Goal: Task Accomplishment & Management: Manage account settings

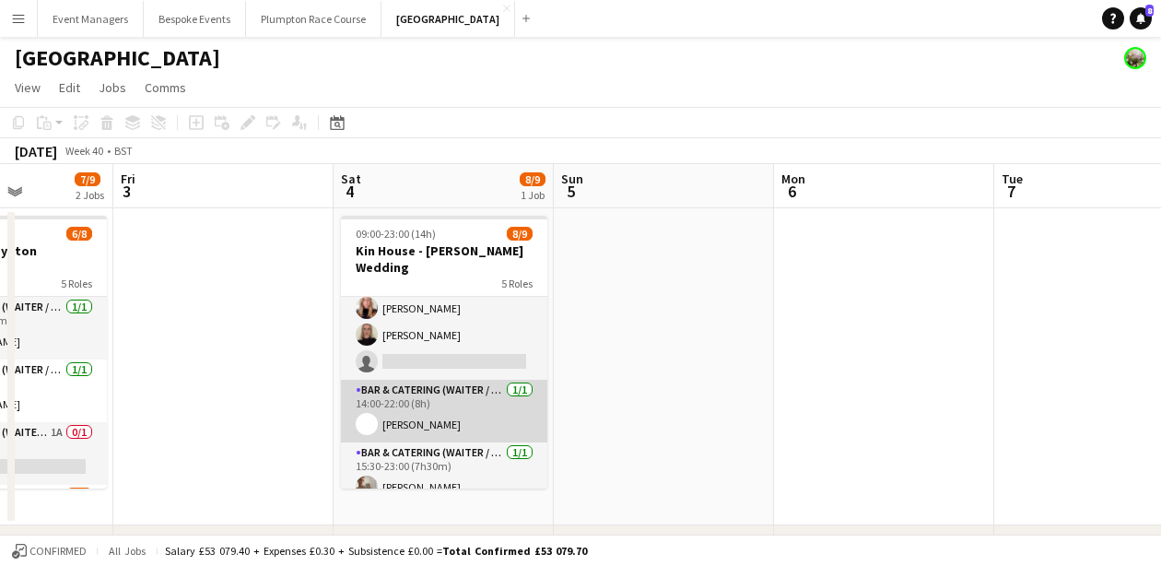
scroll to position [172, 0]
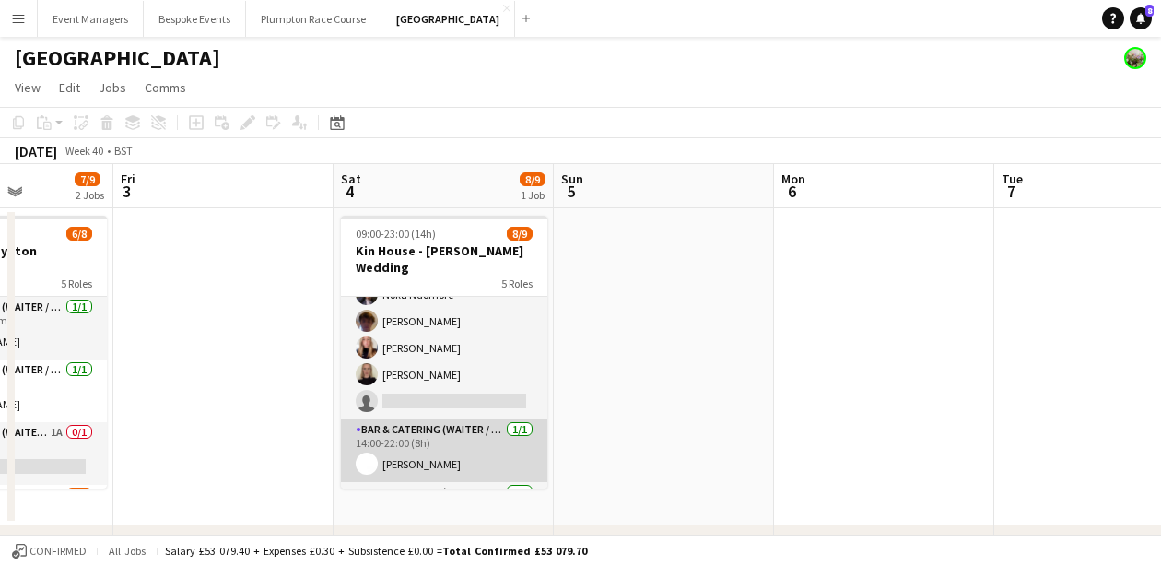
click at [450, 371] on app-card-role "Bar & Catering (Waiter / waitress) 2A [DATE] 13:30-21:00 (7h30m) [PERSON_NAME] …" at bounding box center [444, 335] width 206 height 170
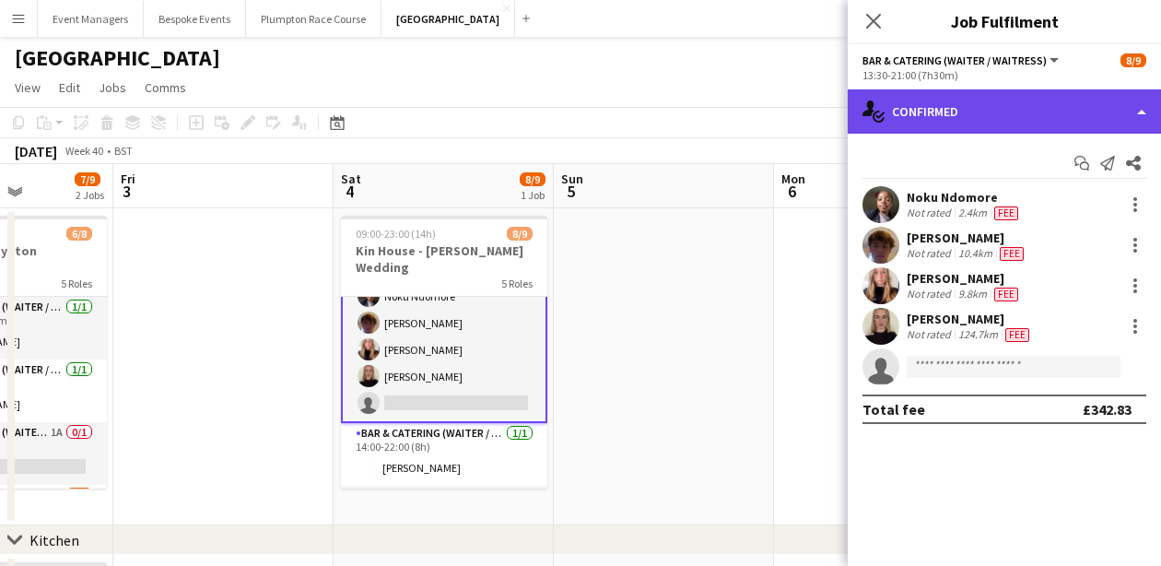
click at [994, 123] on div "single-neutral-actions-check-2 Confirmed" at bounding box center [1004, 111] width 313 height 44
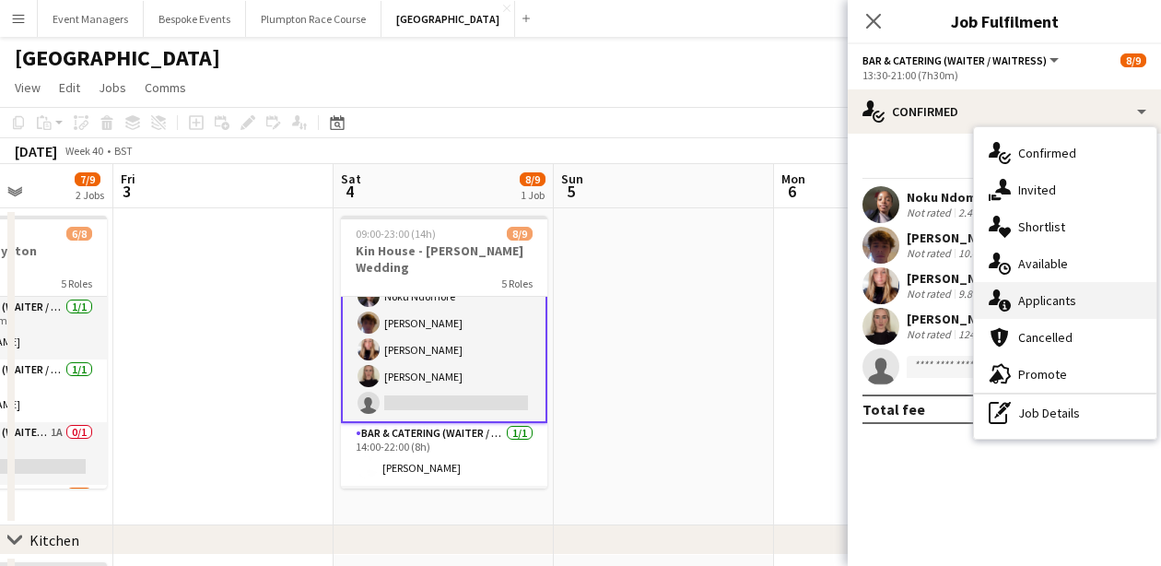
click at [1081, 301] on div "single-neutral-actions-information Applicants" at bounding box center [1065, 300] width 182 height 37
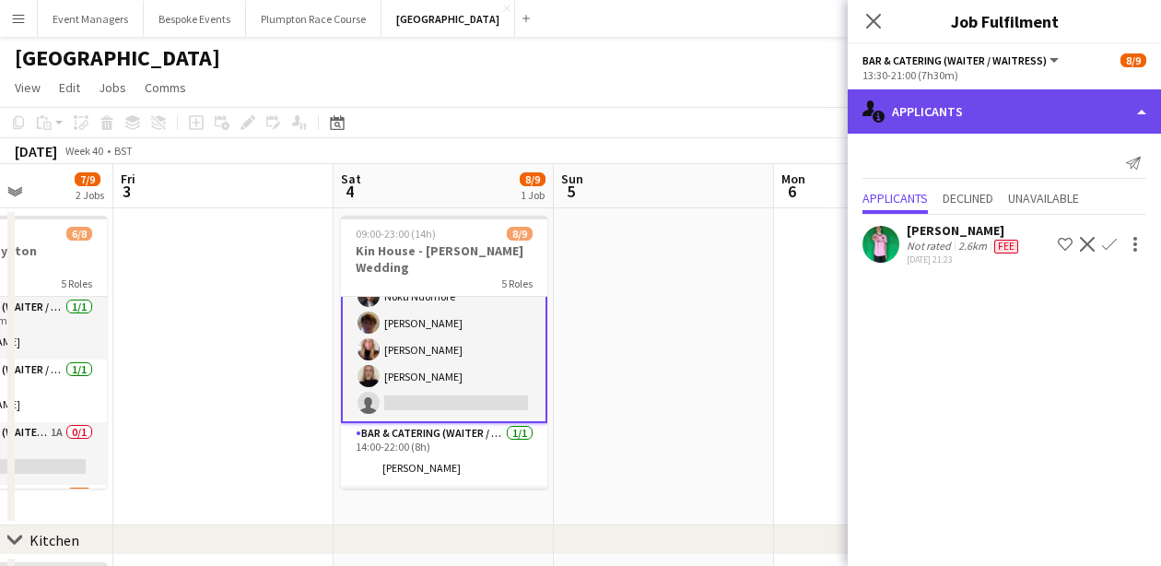
click at [1008, 106] on div "single-neutral-actions-information Applicants" at bounding box center [1004, 111] width 313 height 44
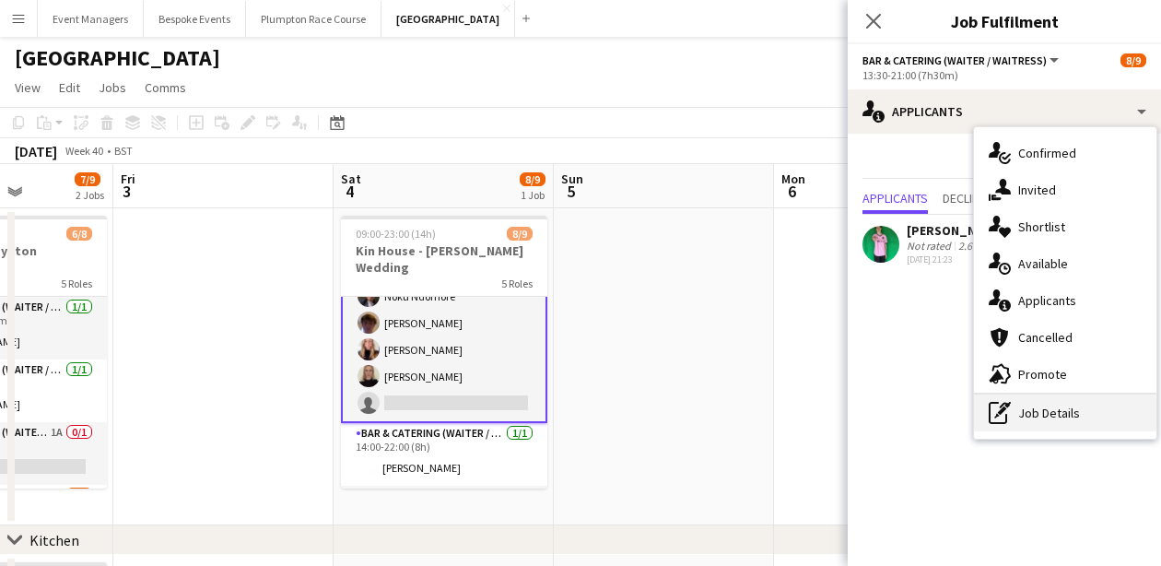
click at [1087, 422] on div "pen-write Job Details" at bounding box center [1065, 412] width 182 height 37
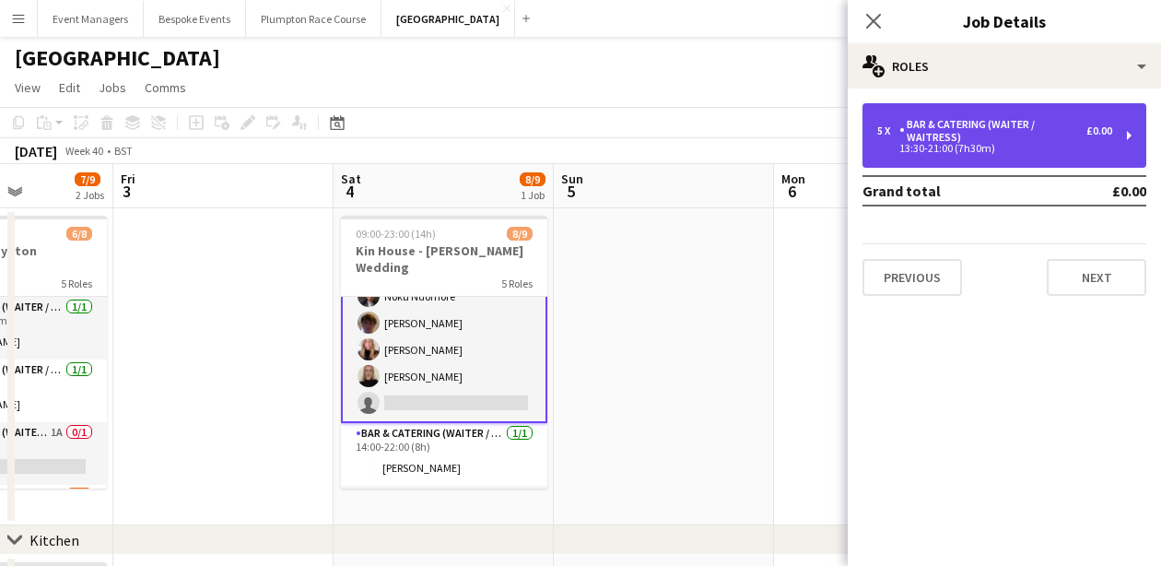
click at [1021, 110] on div "5 x Bar & Catering (Waiter / waitress) £0.00 13:30-21:00 (7h30m)" at bounding box center [1005, 135] width 284 height 65
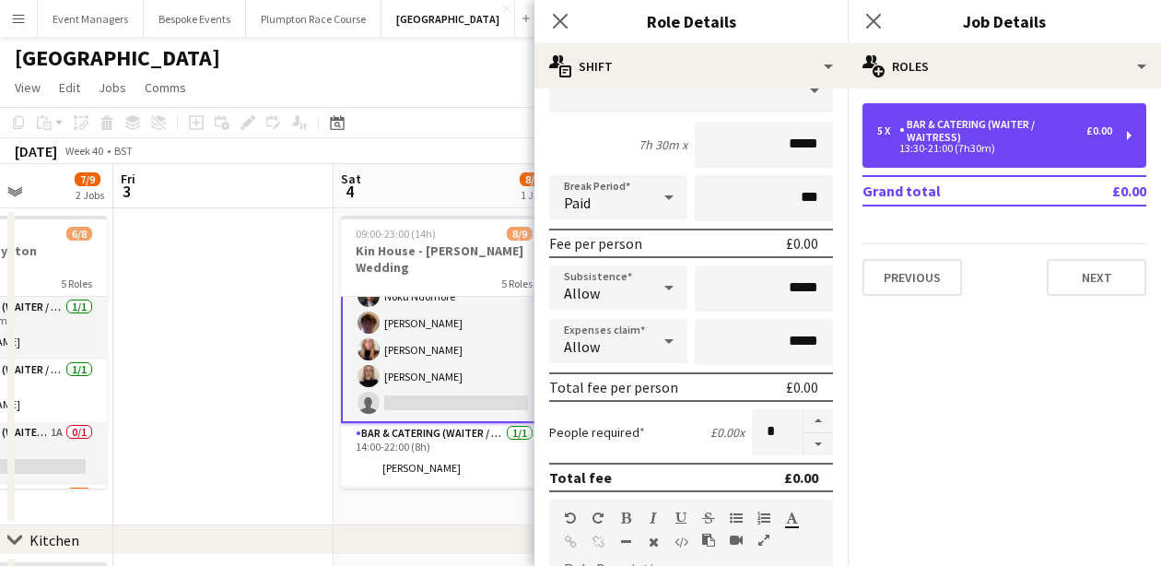
scroll to position [144, 0]
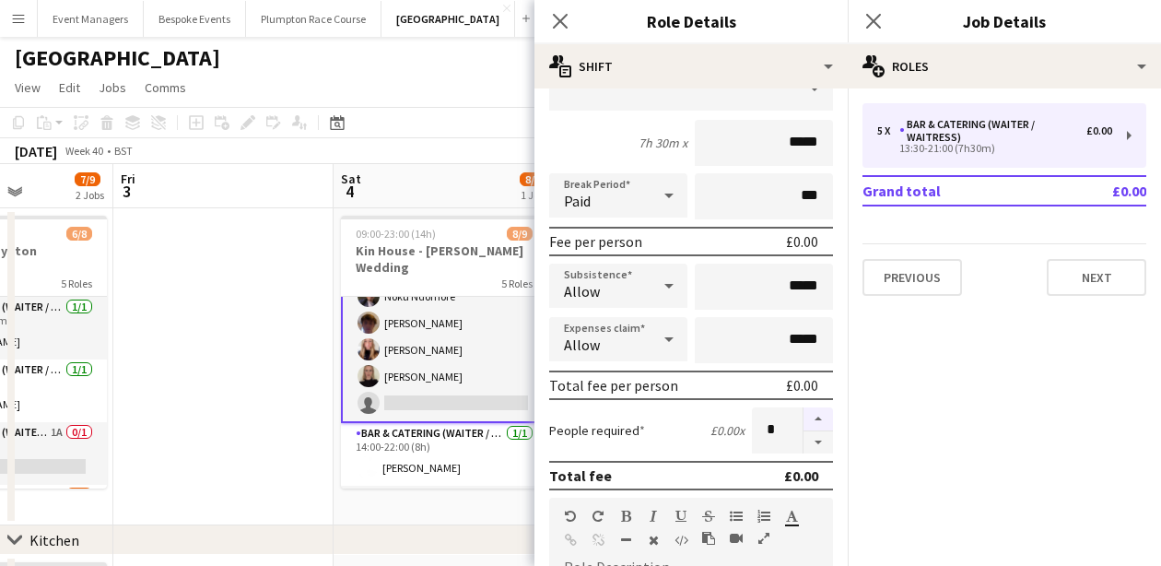
click at [821, 418] on button "button" at bounding box center [818, 419] width 29 height 24
type input "*"
click at [873, 11] on app-icon "Close pop-in" at bounding box center [874, 21] width 27 height 27
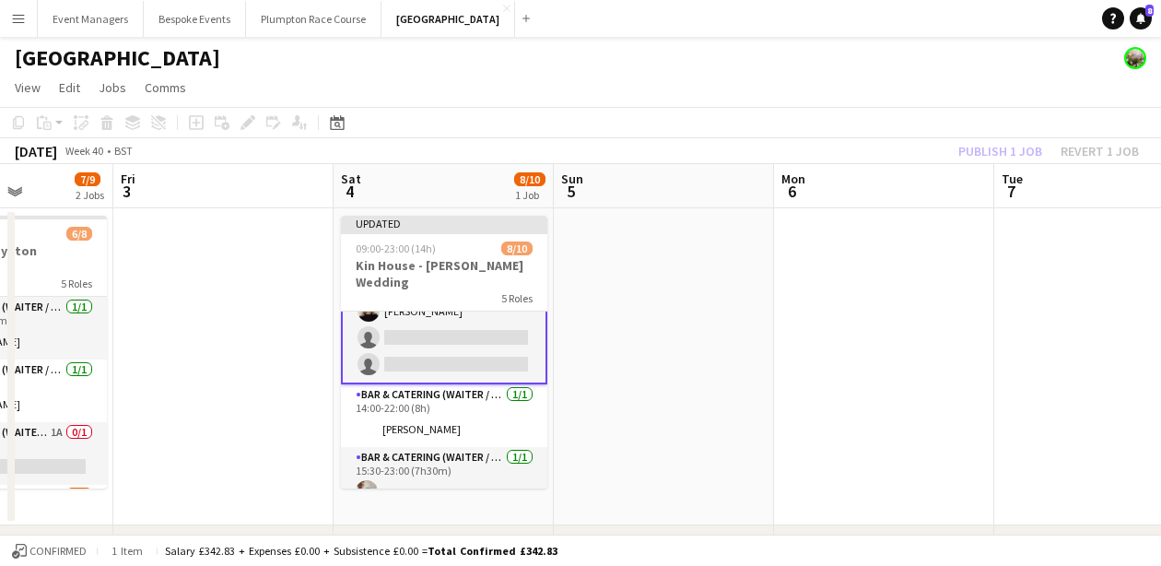
scroll to position [257, 0]
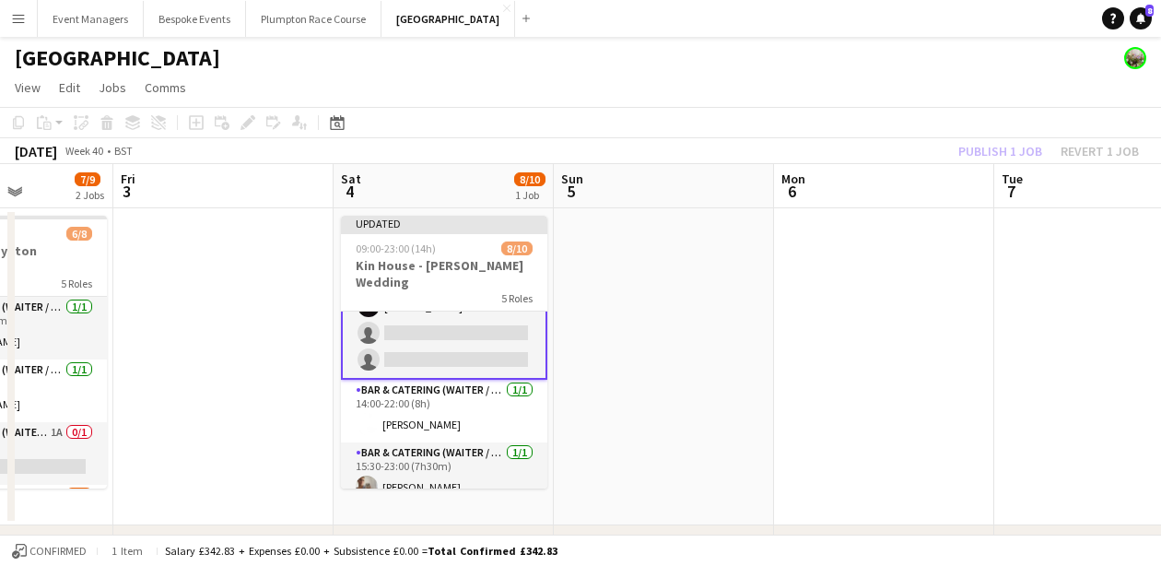
click at [1013, 149] on div "Publish 1 job Revert 1 job" at bounding box center [1048, 151] width 225 height 24
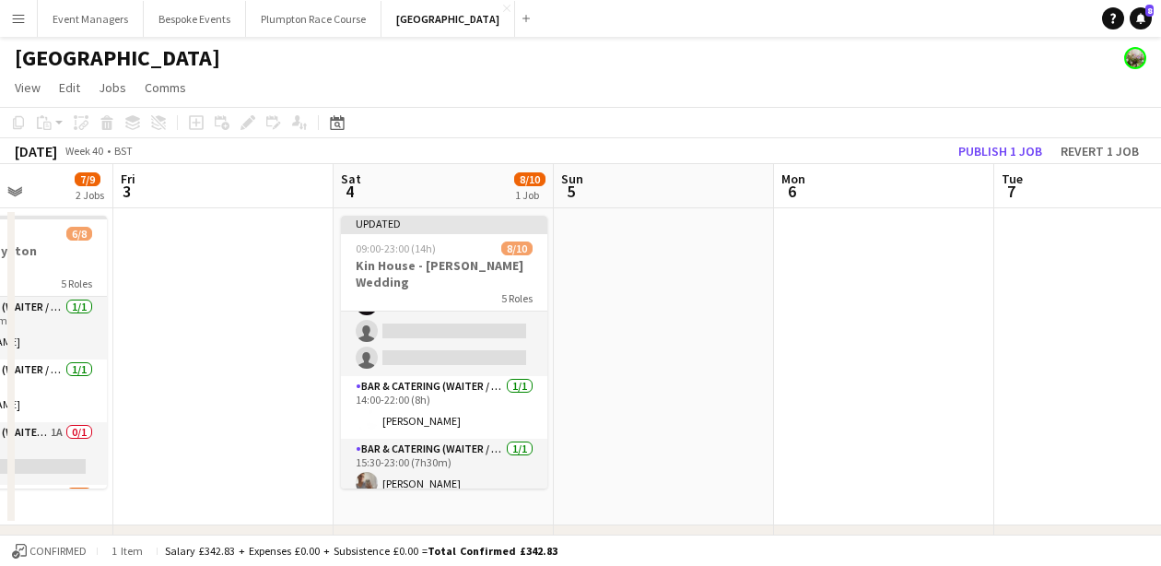
scroll to position [253, 0]
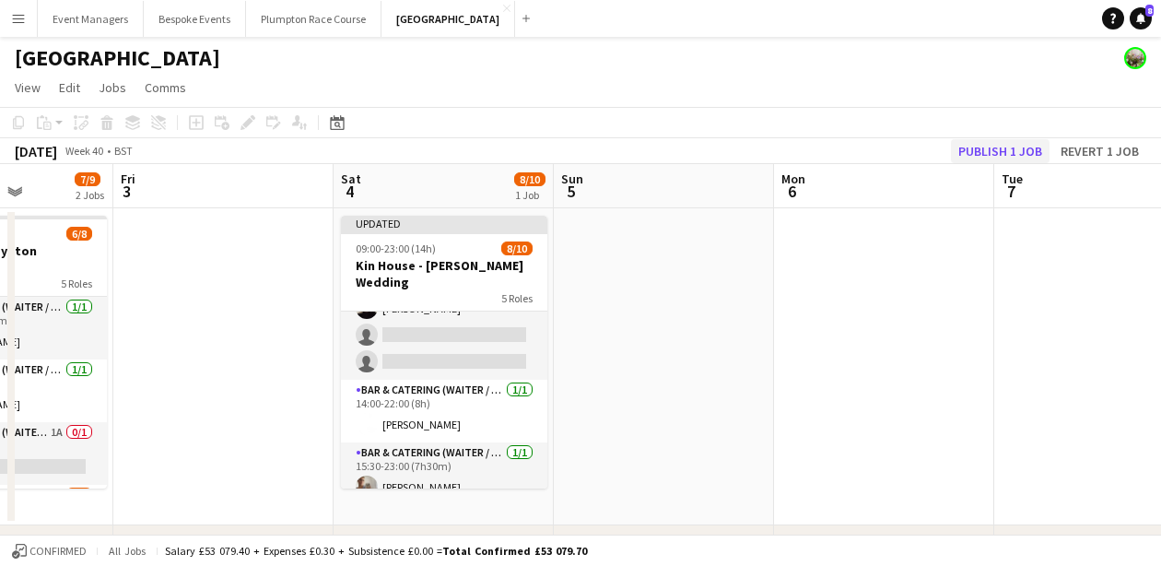
click at [973, 151] on button "Publish 1 job" at bounding box center [1000, 151] width 99 height 24
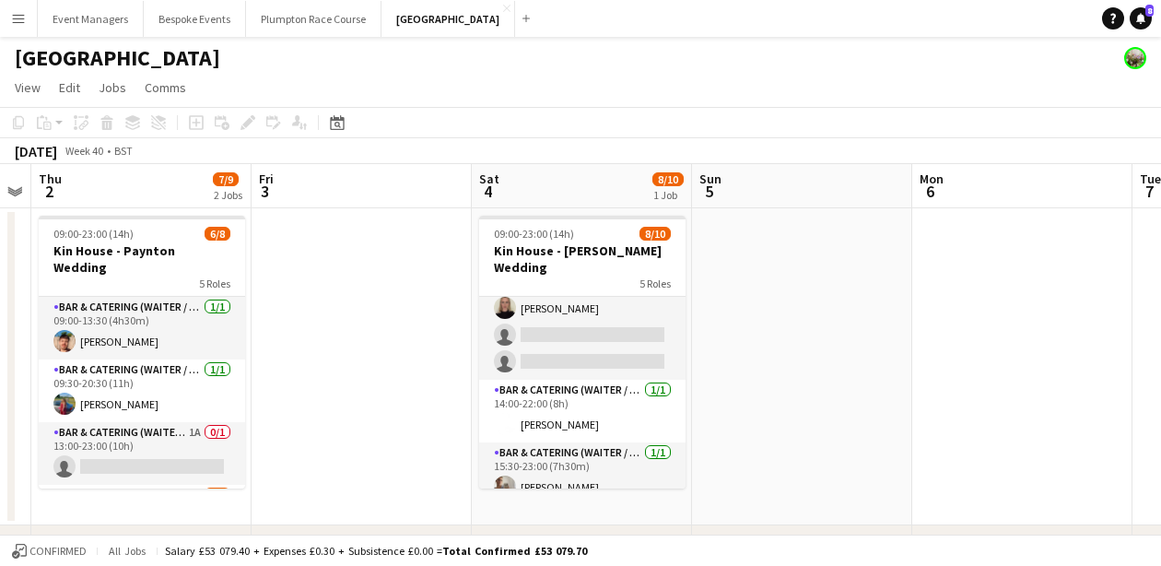
scroll to position [0, 610]
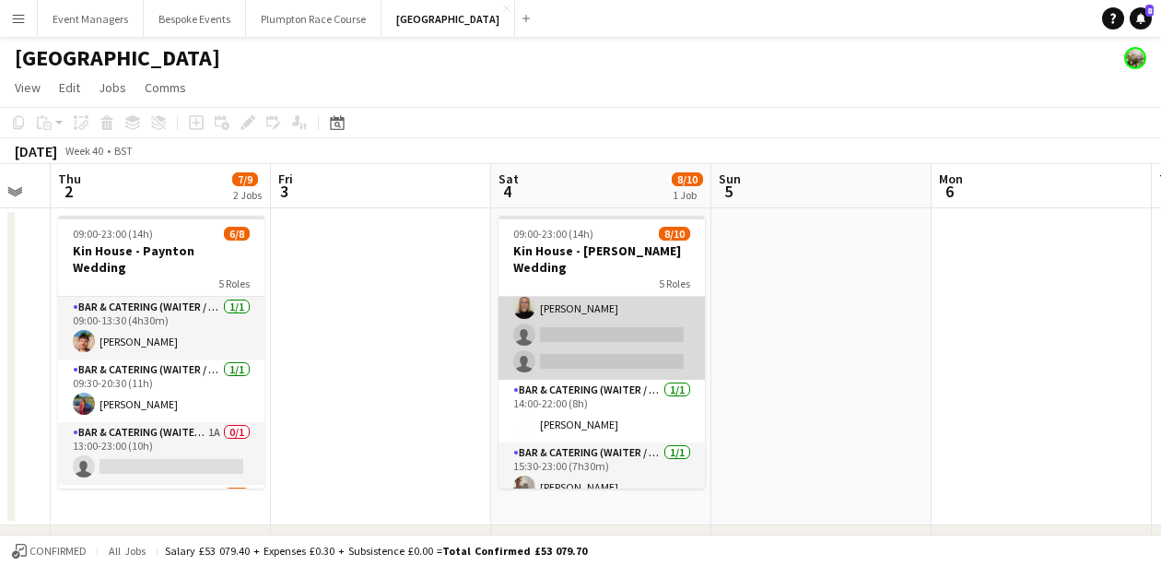
click at [558, 323] on app-card-role "Bar & Catering (Waiter / waitress) 2A [DATE] 13:30-21:00 (7h30m) [PERSON_NAME] …" at bounding box center [602, 281] width 206 height 196
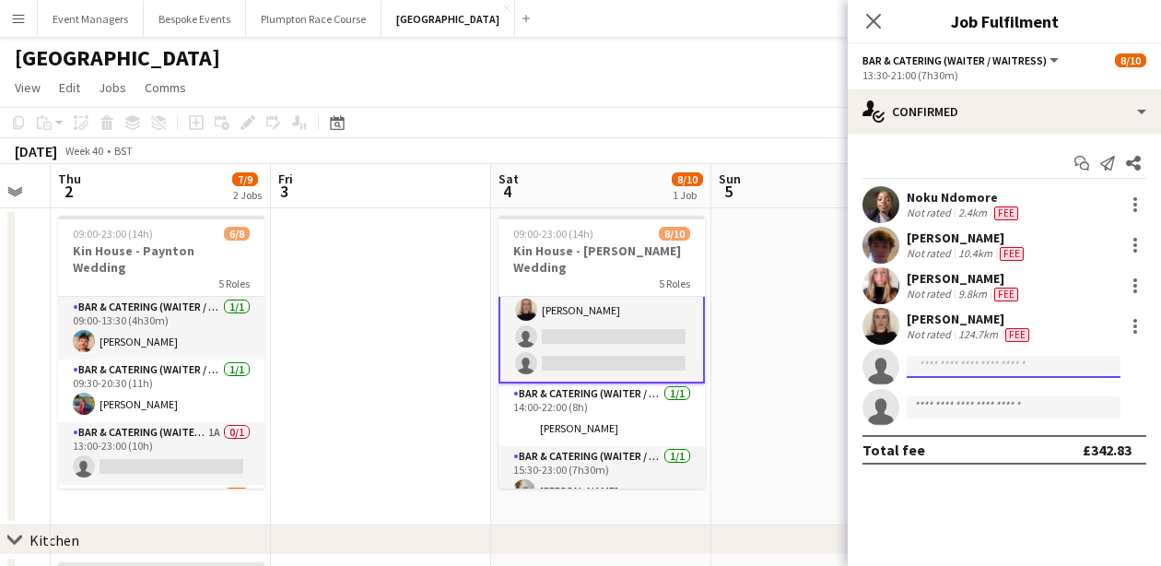
click at [958, 365] on input at bounding box center [1014, 367] width 214 height 22
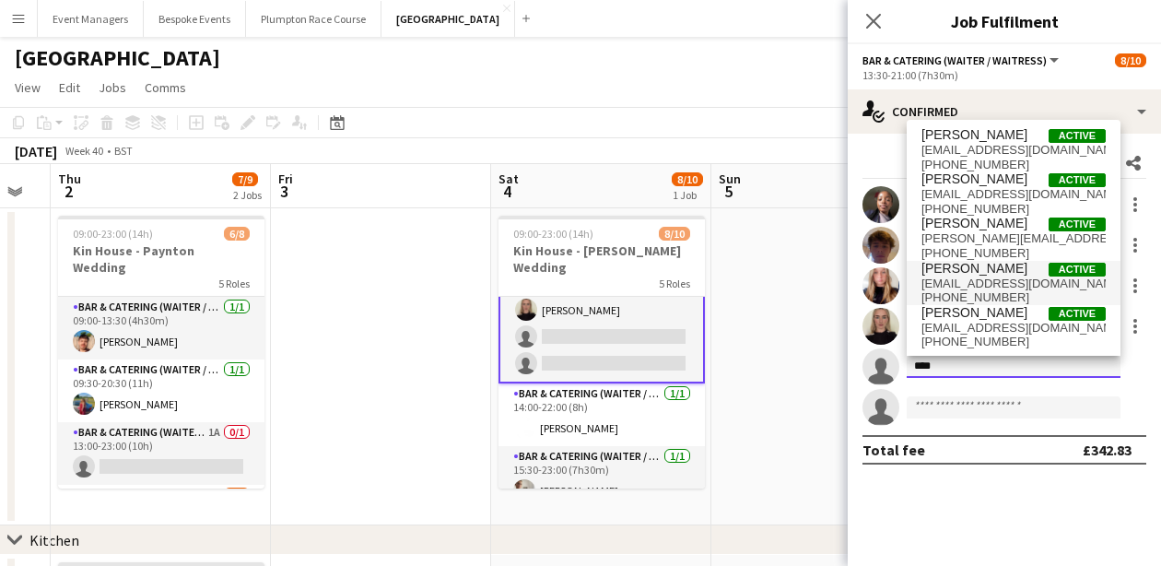
type input "****"
click at [992, 264] on span "[PERSON_NAME] Active" at bounding box center [1014, 269] width 184 height 16
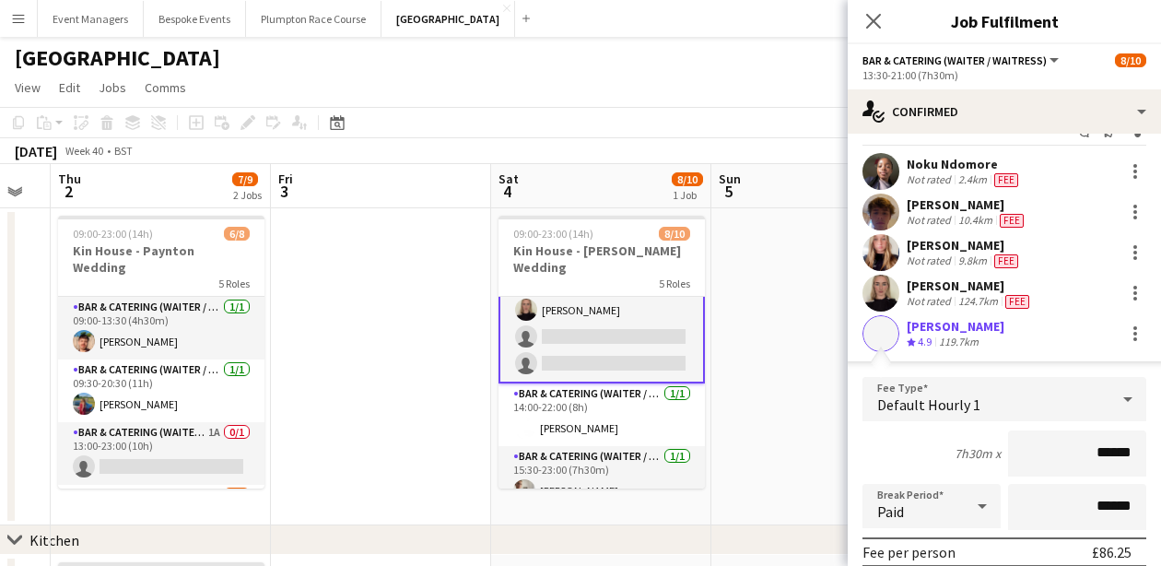
scroll to position [39, 0]
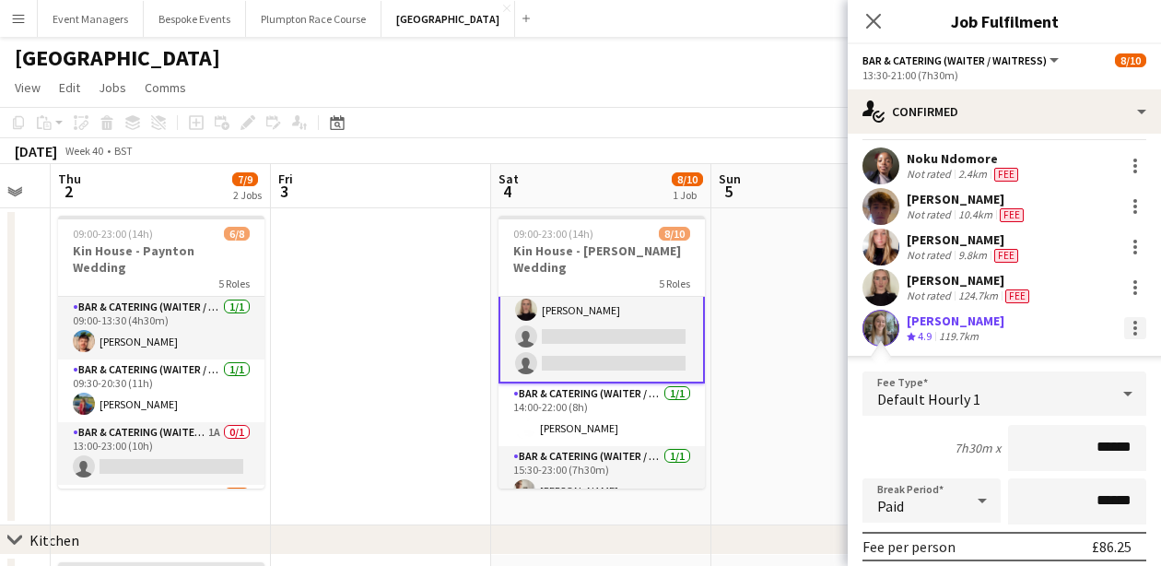
click at [1139, 328] on div at bounding box center [1135, 328] width 22 height 22
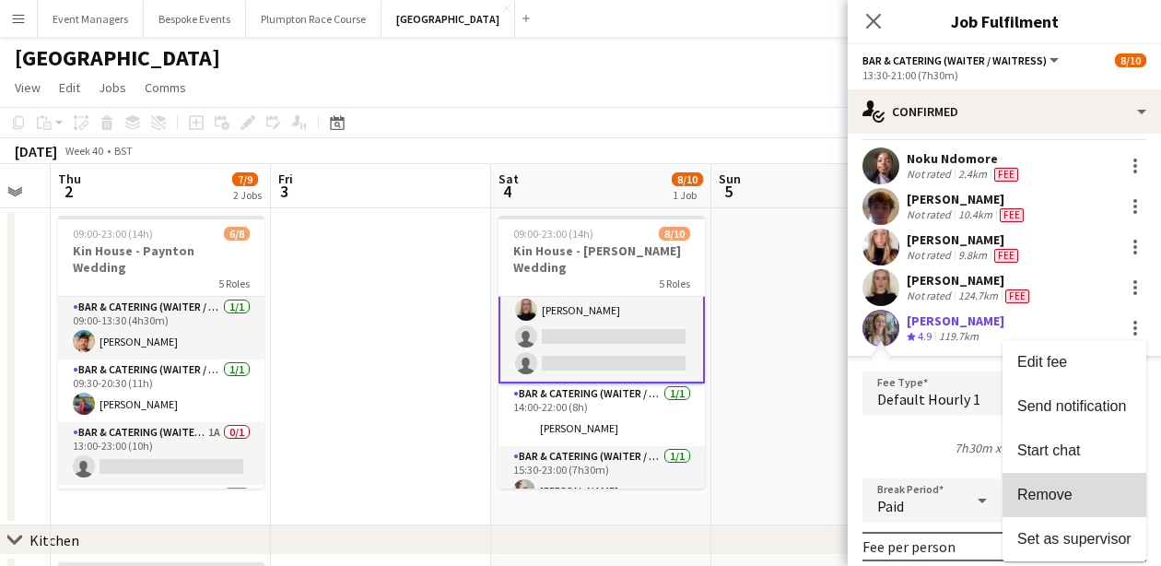
click at [1087, 495] on span "Remove" at bounding box center [1074, 495] width 114 height 17
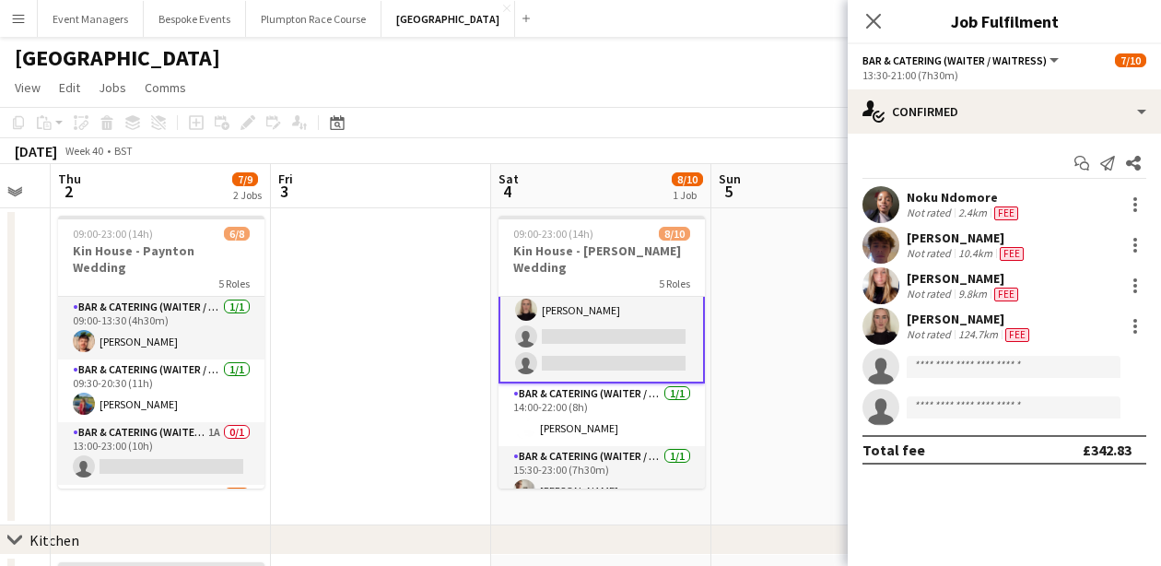
scroll to position [0, 0]
click at [873, 23] on icon at bounding box center [873, 21] width 18 height 18
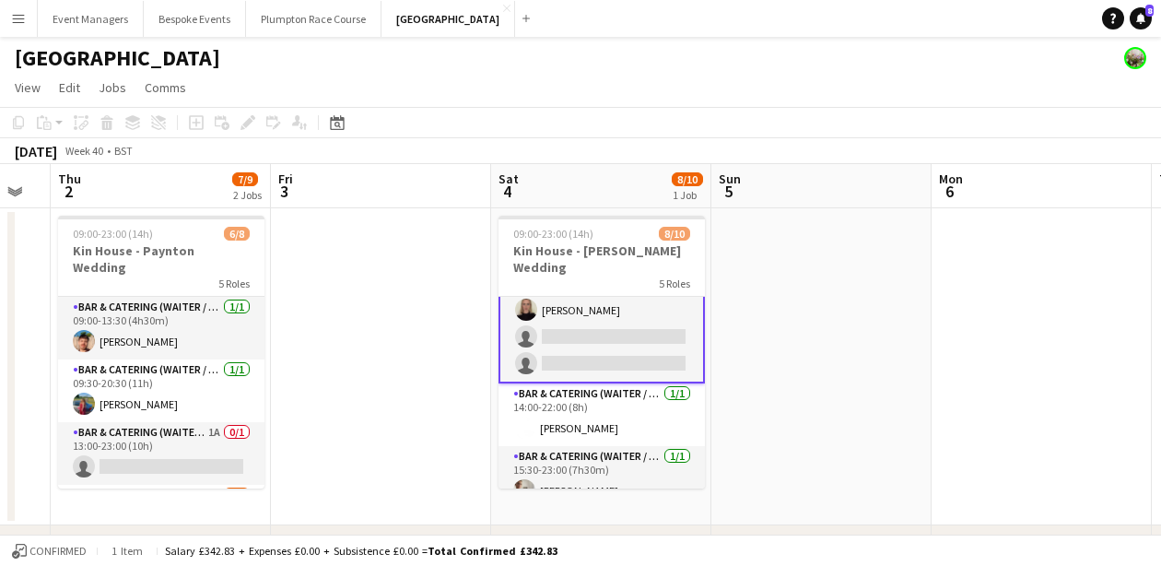
click at [561, 314] on app-card-role "Bar & Catering (Waiter / waitress) 2A [DATE] 13:30-21:00 (7h30m) [PERSON_NAME] …" at bounding box center [602, 283] width 206 height 200
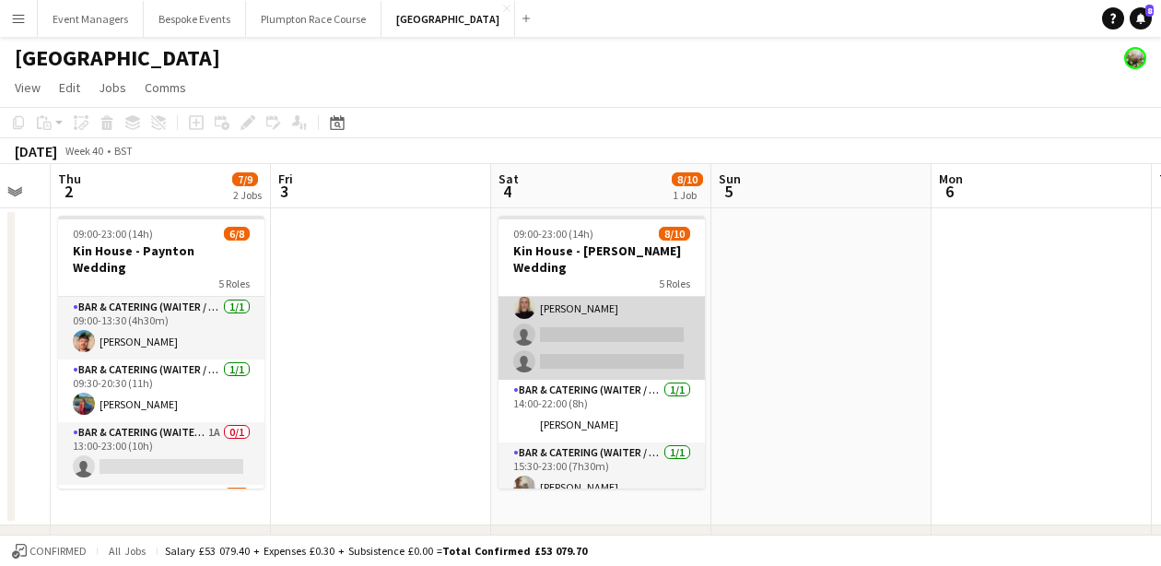
click at [604, 330] on app-card-role "Bar & Catering (Waiter / waitress) 2A [DATE] 13:30-21:00 (7h30m) [PERSON_NAME] …" at bounding box center [602, 281] width 206 height 196
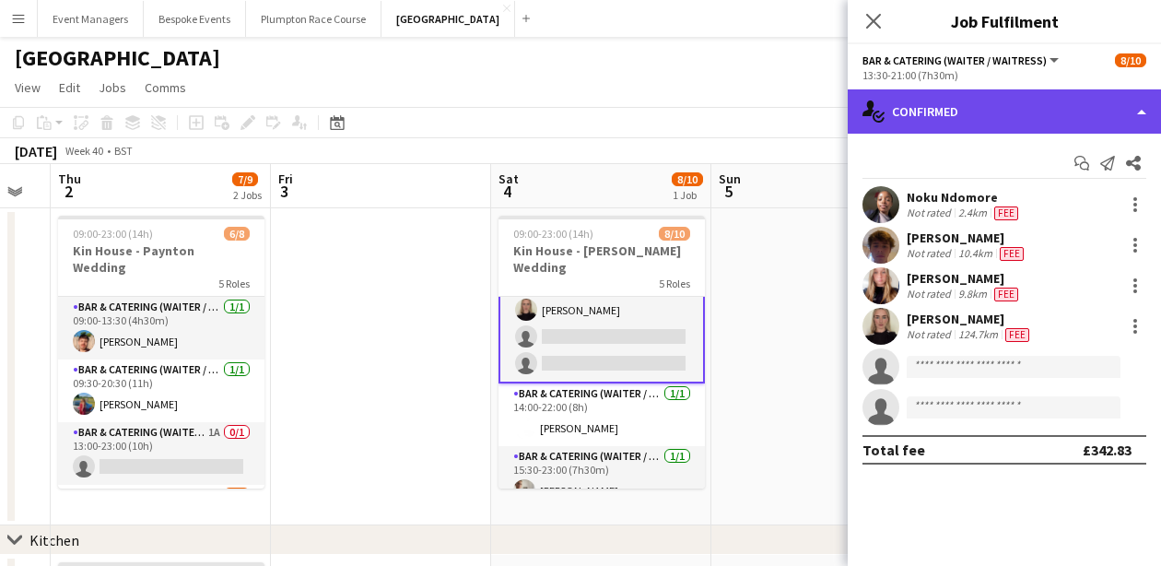
click at [1012, 116] on div "single-neutral-actions-check-2 Confirmed" at bounding box center [1004, 111] width 313 height 44
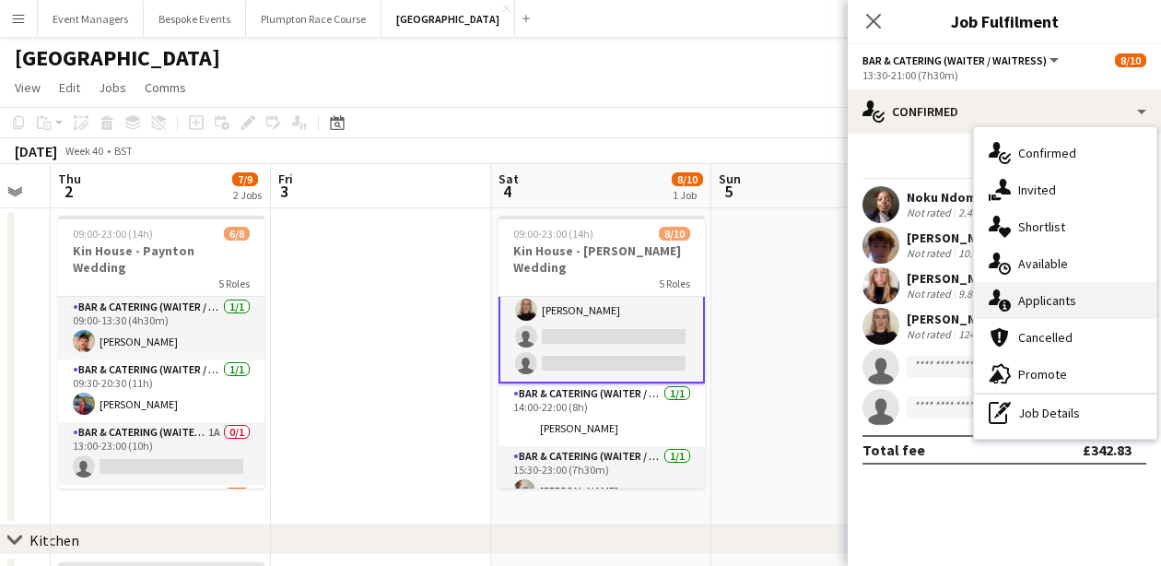
click at [1070, 303] on span "Applicants" at bounding box center [1047, 300] width 58 height 17
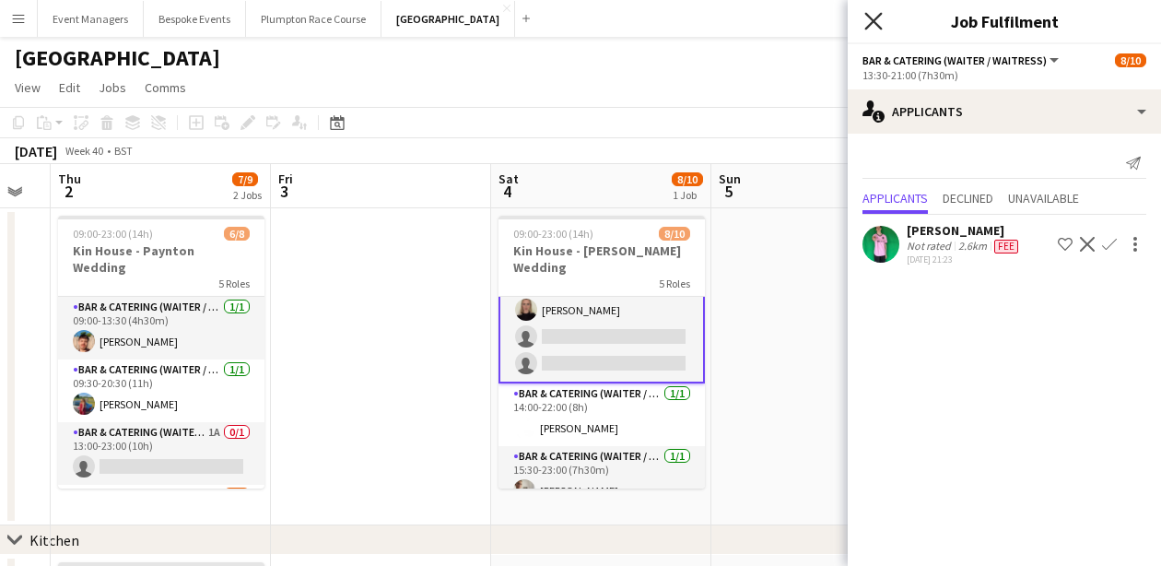
click at [874, 22] on icon at bounding box center [873, 21] width 18 height 18
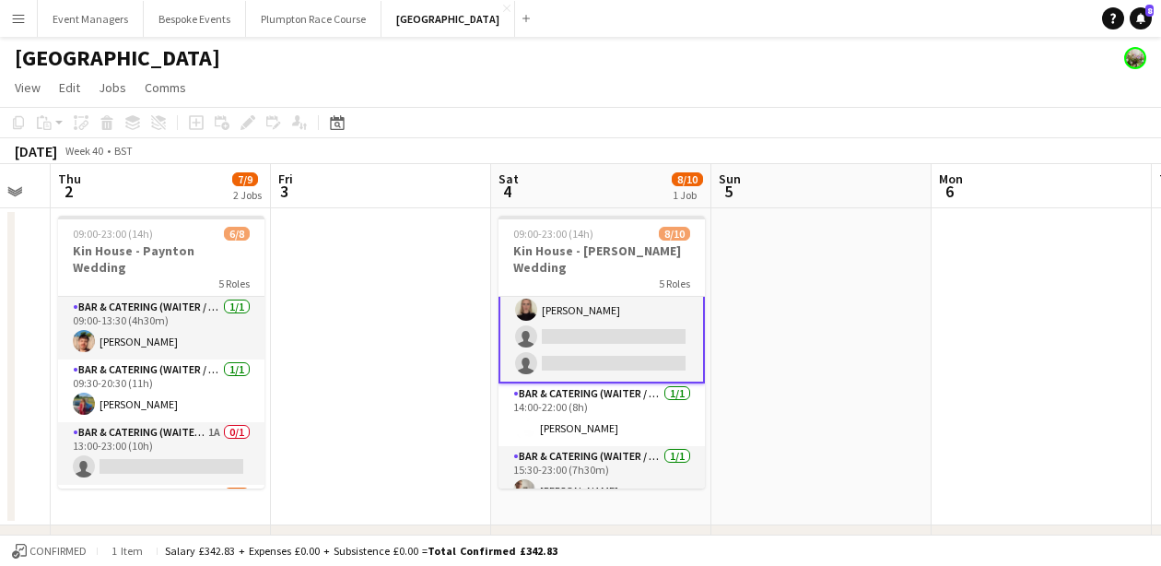
click at [604, 315] on app-card-role "Bar & Catering (Waiter / waitress) 2A [DATE] 13:30-21:00 (7h30m) [PERSON_NAME] …" at bounding box center [602, 283] width 206 height 200
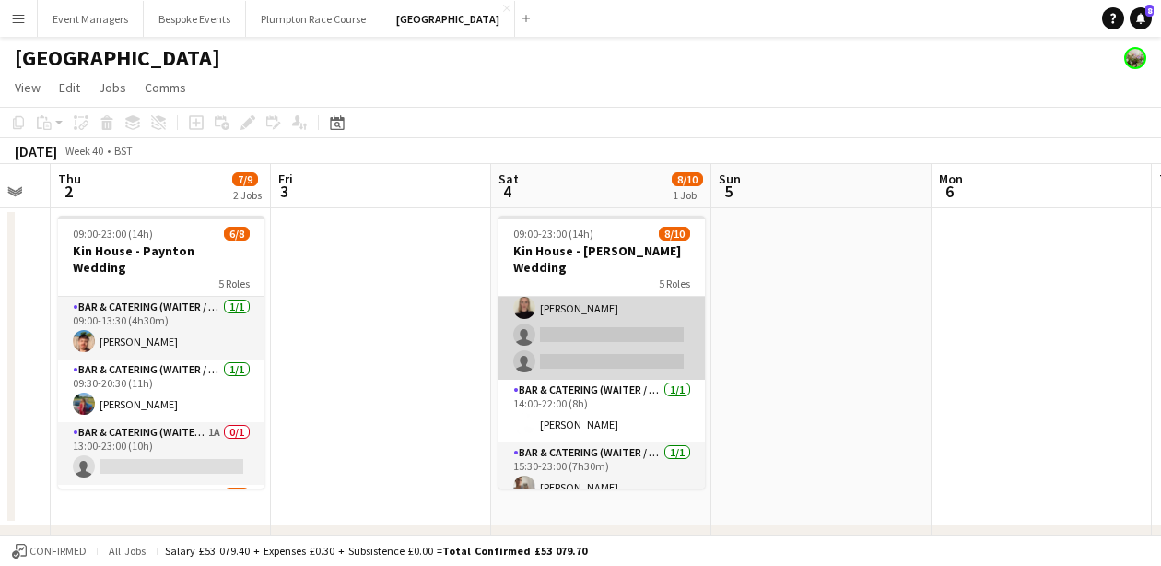
click at [604, 315] on app-card-role "Bar & Catering (Waiter / waitress) 2A [DATE] 13:30-21:00 (7h30m) [PERSON_NAME] …" at bounding box center [602, 281] width 206 height 196
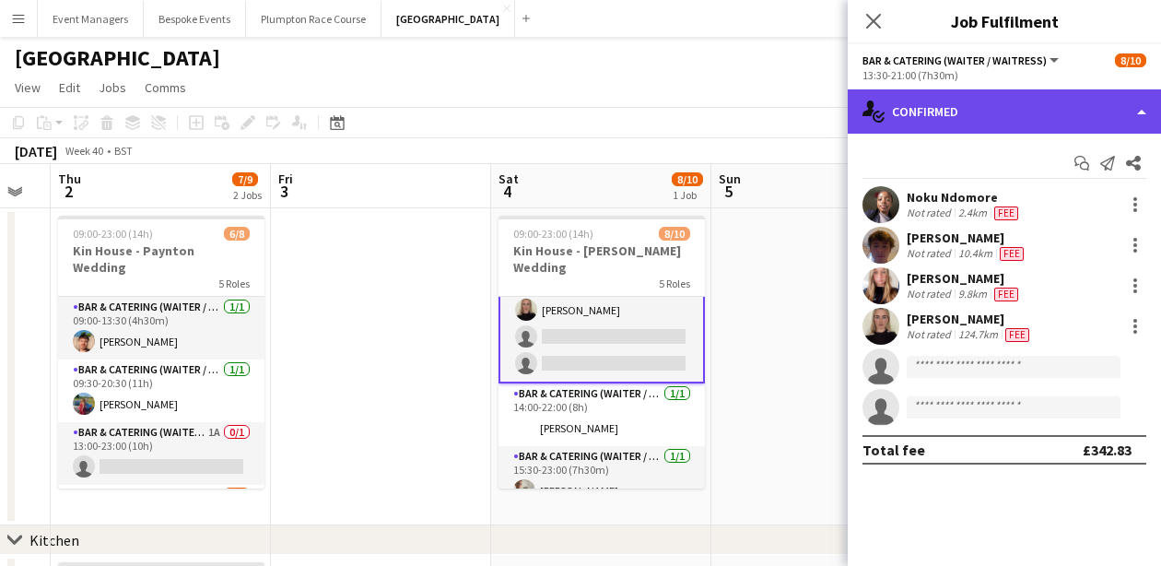
click at [1006, 126] on div "single-neutral-actions-check-2 Confirmed" at bounding box center [1004, 111] width 313 height 44
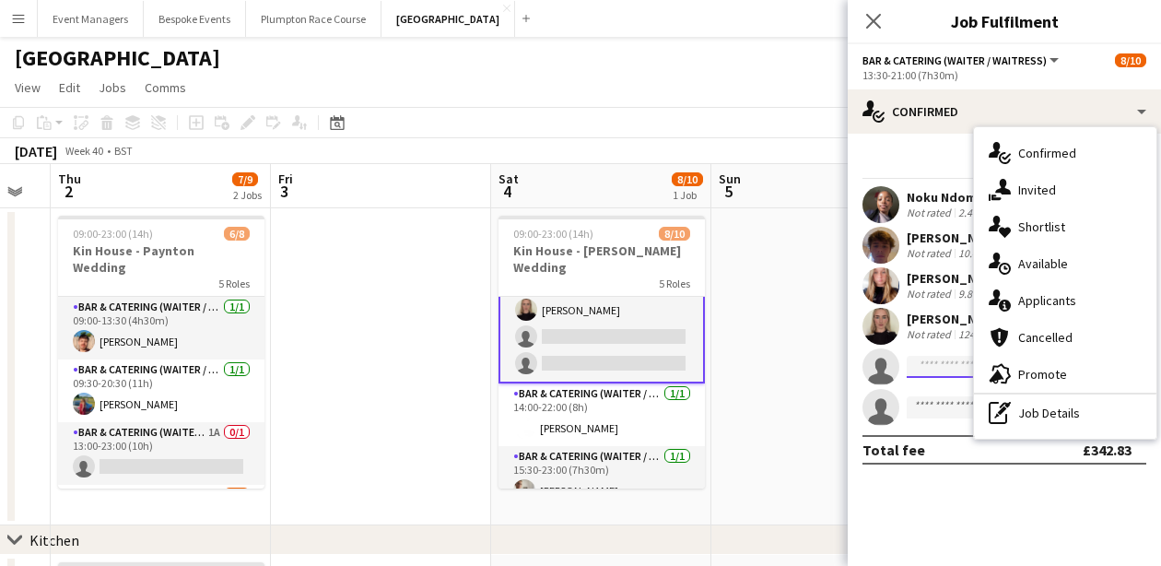
click at [948, 367] on input at bounding box center [1014, 367] width 214 height 22
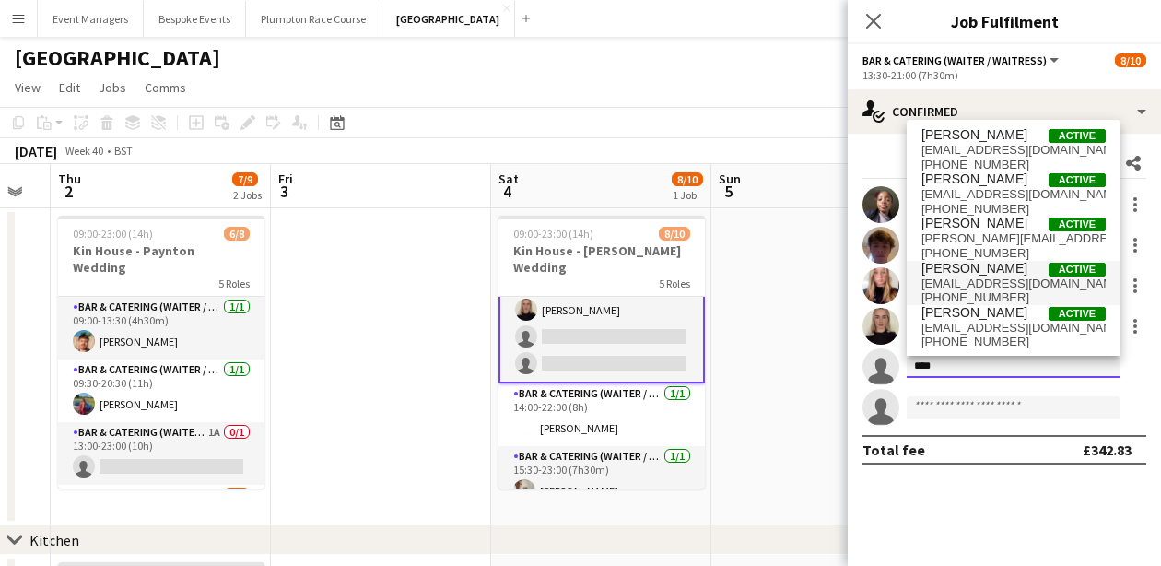
type input "****"
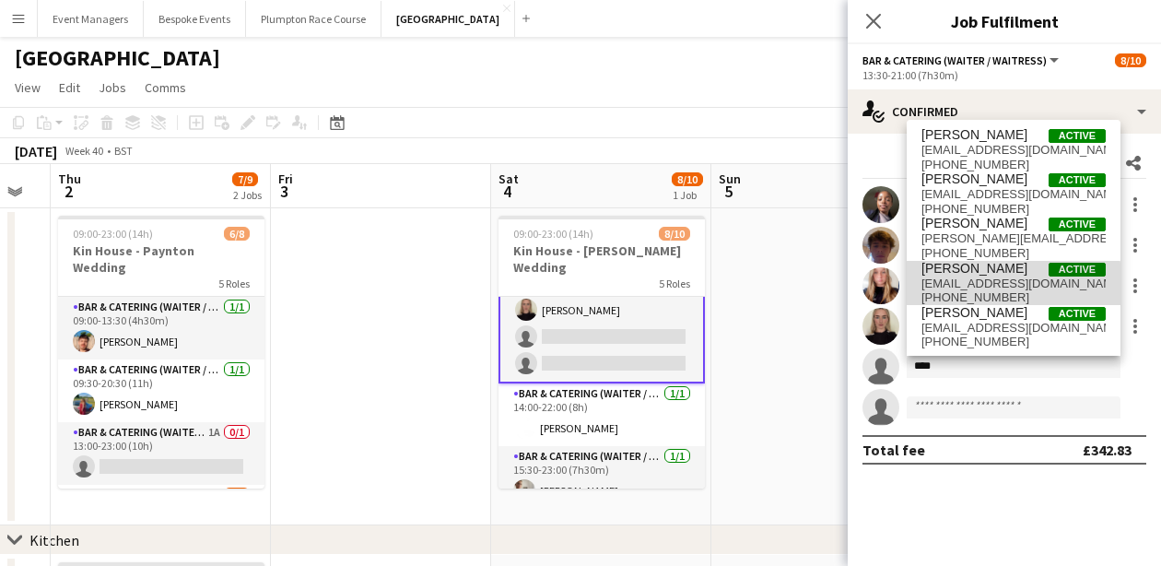
click at [969, 286] on span "[EMAIL_ADDRESS][DOMAIN_NAME]" at bounding box center [1014, 283] width 184 height 15
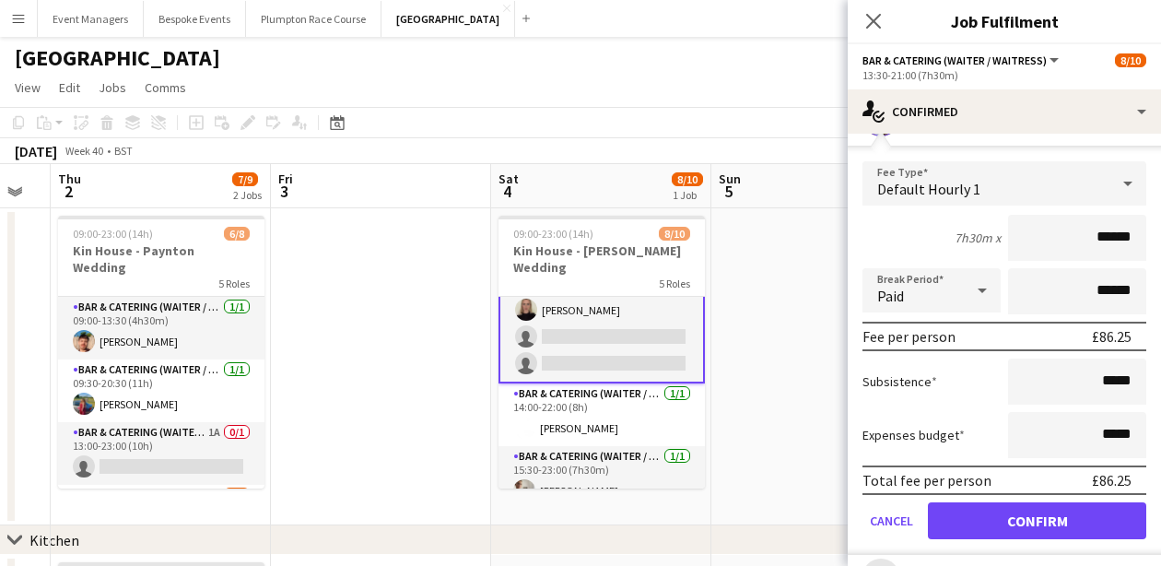
scroll to position [162, 0]
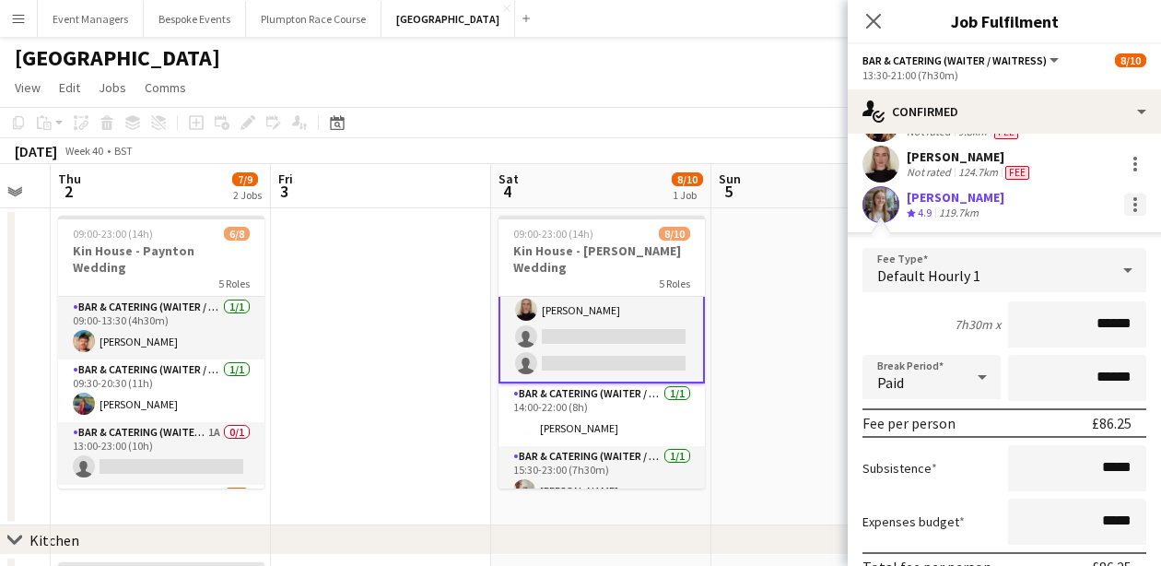
click at [1136, 201] on div at bounding box center [1135, 205] width 22 height 22
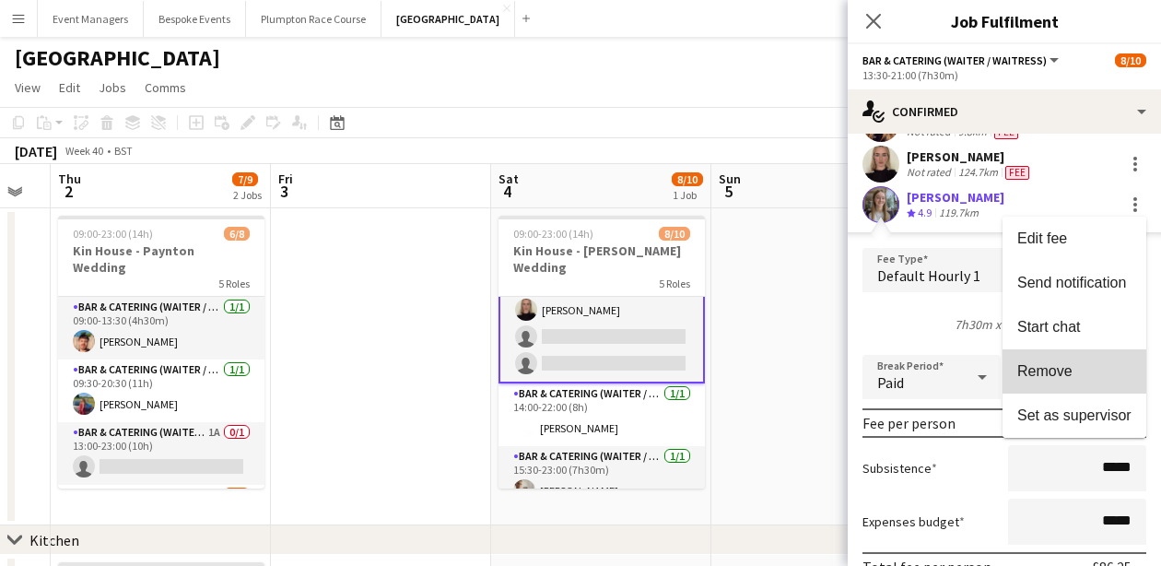
click at [1077, 359] on button "Remove" at bounding box center [1075, 371] width 144 height 44
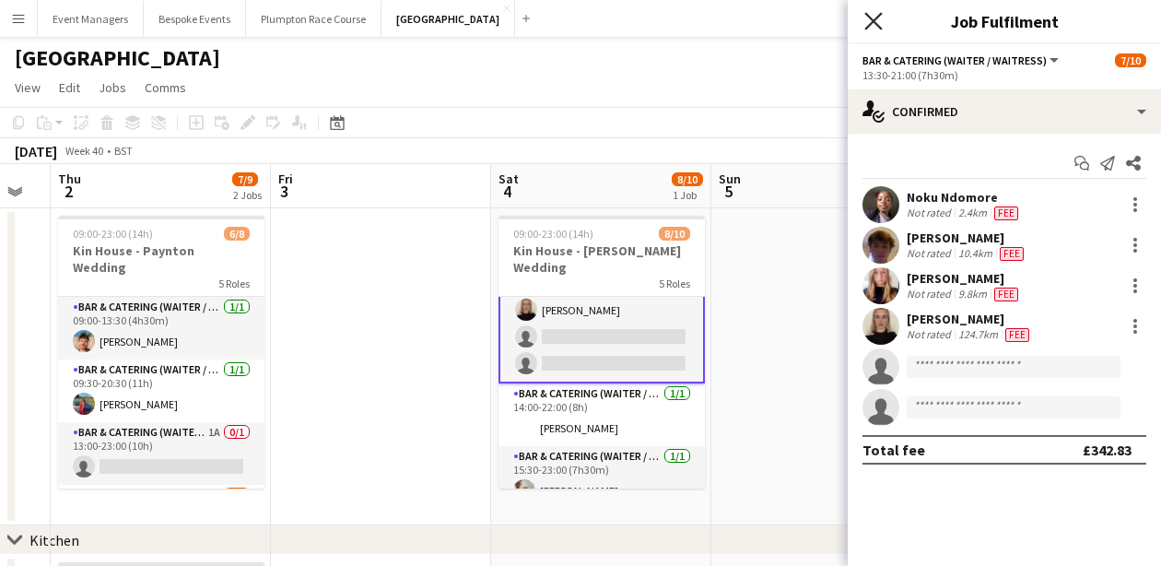
click at [882, 15] on icon "Close pop-in" at bounding box center [873, 21] width 18 height 18
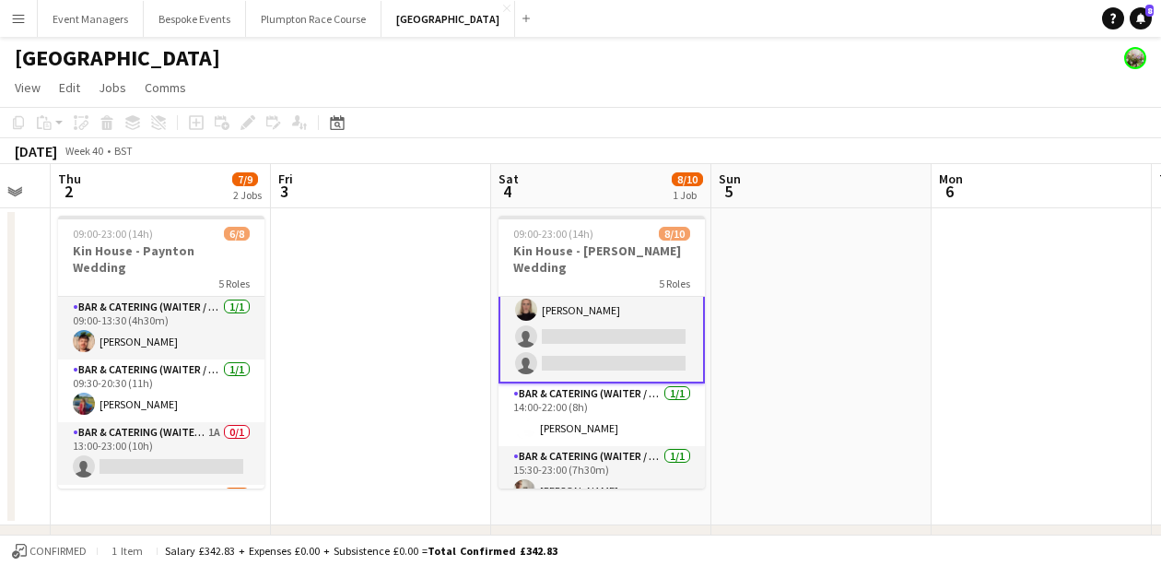
click at [1023, 144] on div "[DATE] Week 40 • BST" at bounding box center [580, 151] width 1161 height 26
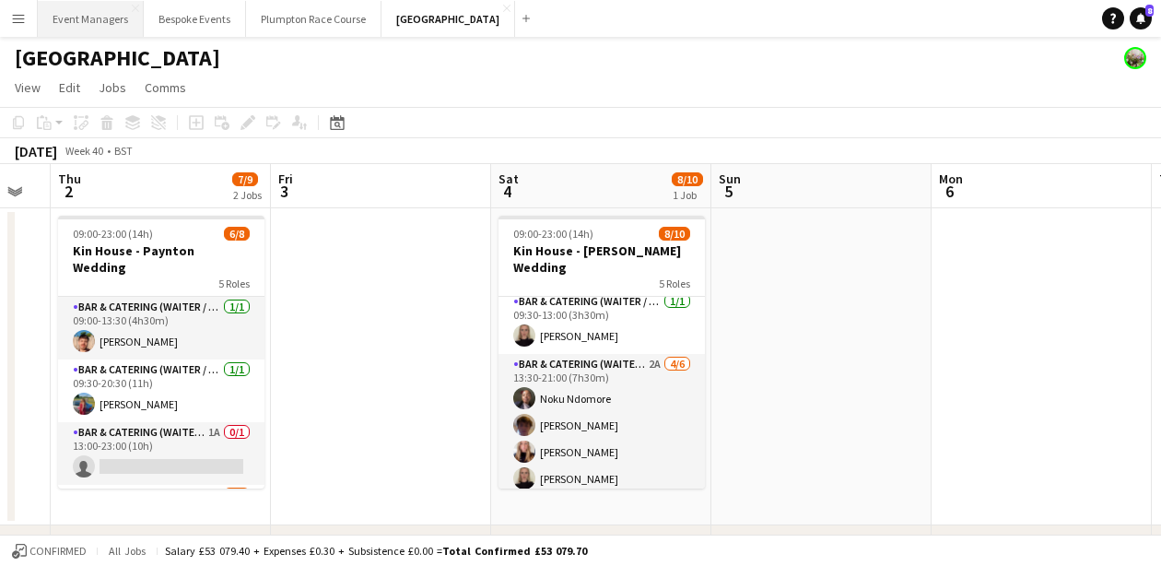
scroll to position [50, 0]
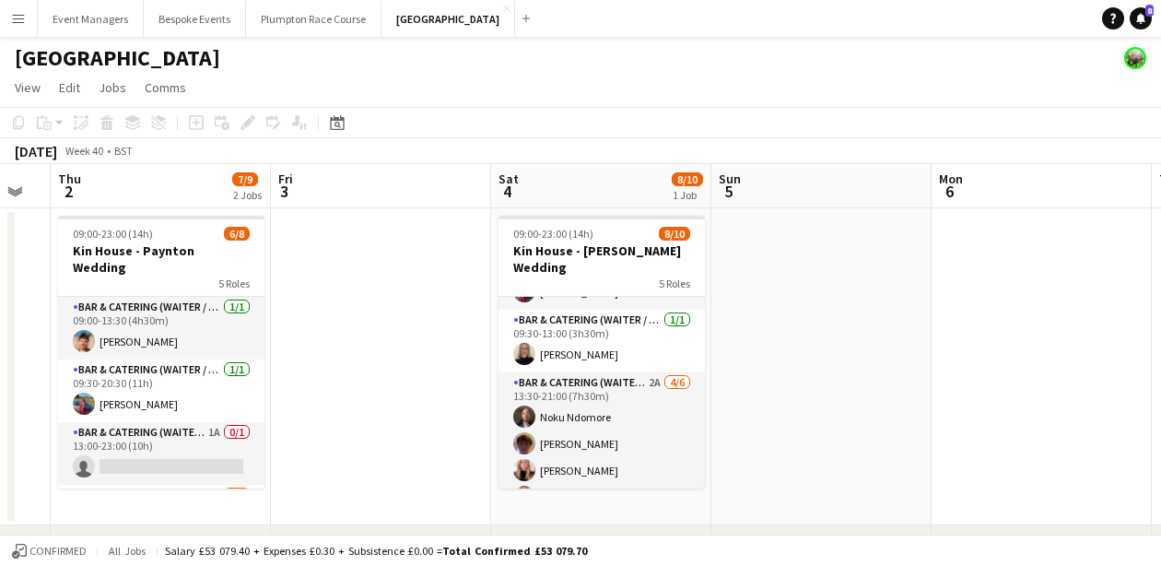
click at [16, 18] on app-icon "Menu" at bounding box center [18, 18] width 15 height 15
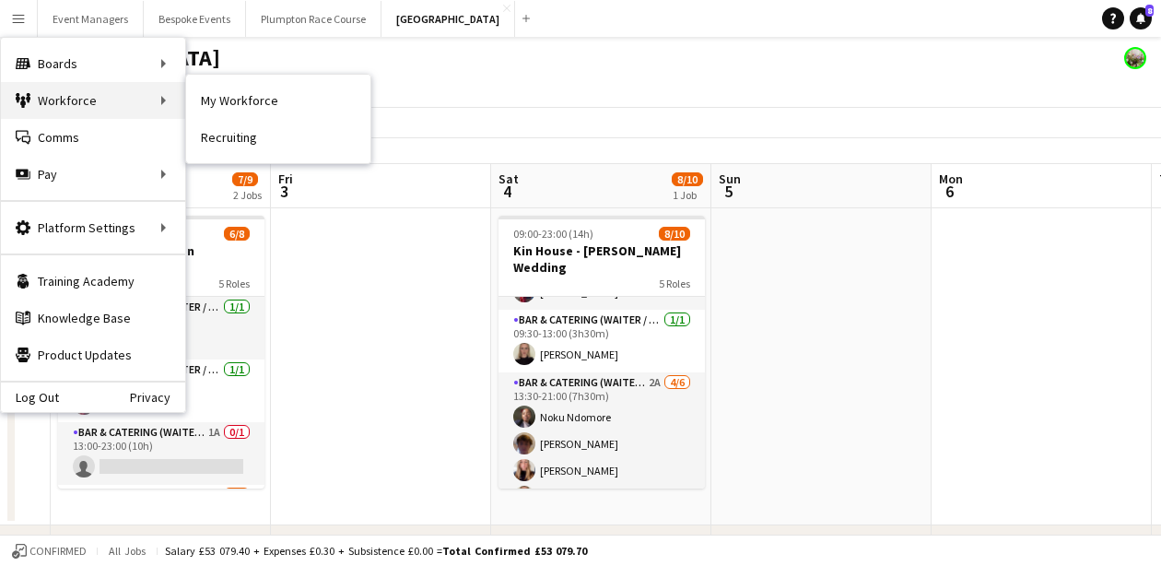
click at [63, 90] on div "Workforce Workforce" at bounding box center [93, 100] width 184 height 37
click at [88, 112] on div "Workforce Workforce" at bounding box center [93, 100] width 184 height 37
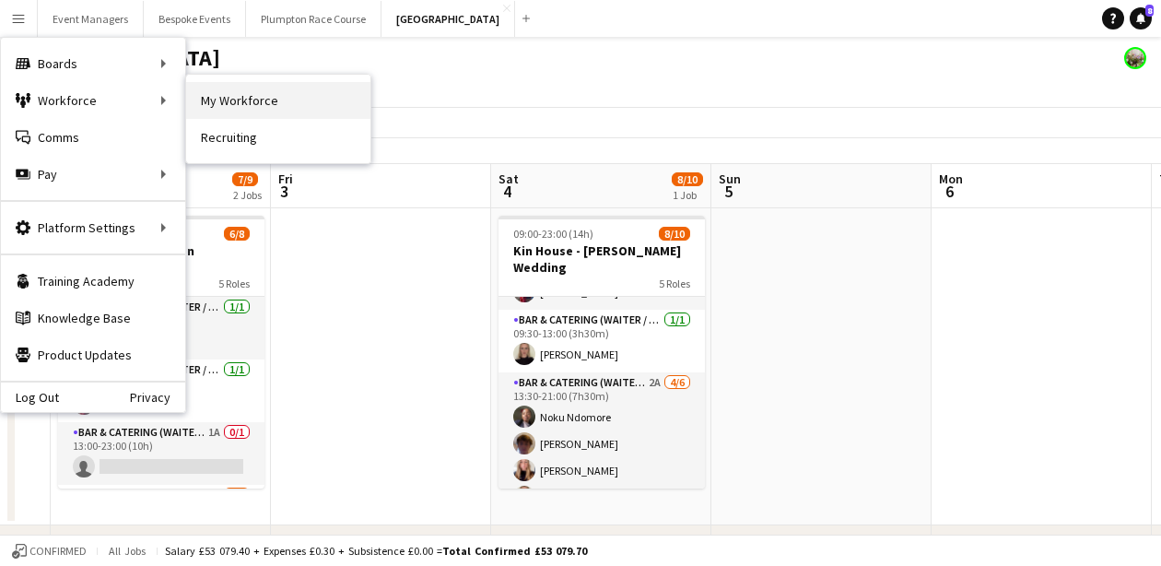
click at [251, 102] on link "My Workforce" at bounding box center [278, 100] width 184 height 37
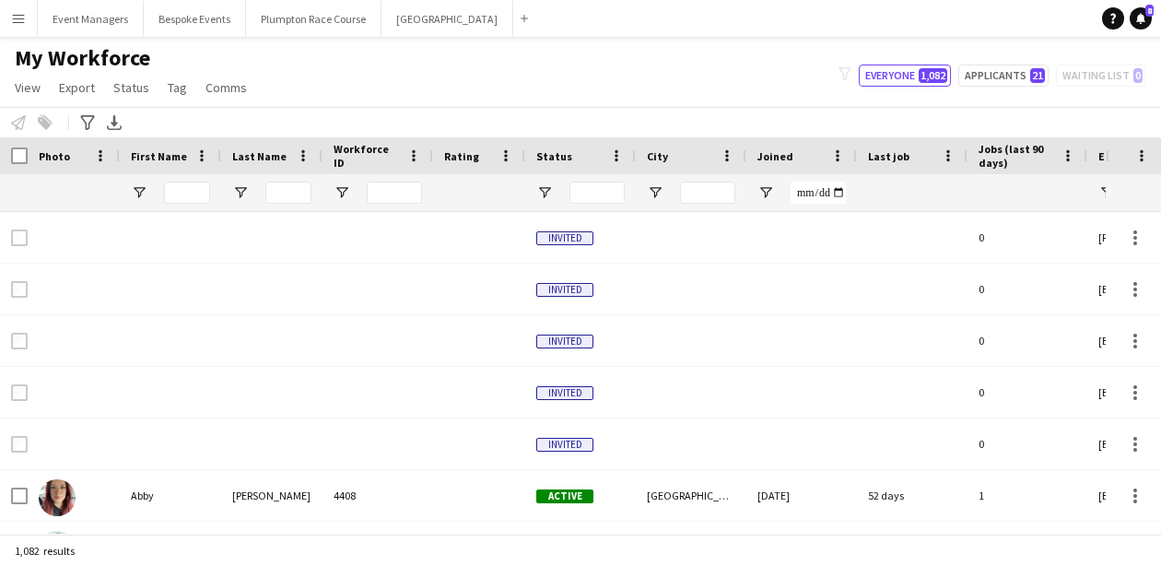
type input "**********"
click at [203, 194] on input "First Name Filter Input" at bounding box center [187, 193] width 46 height 22
type input "*"
type input "****"
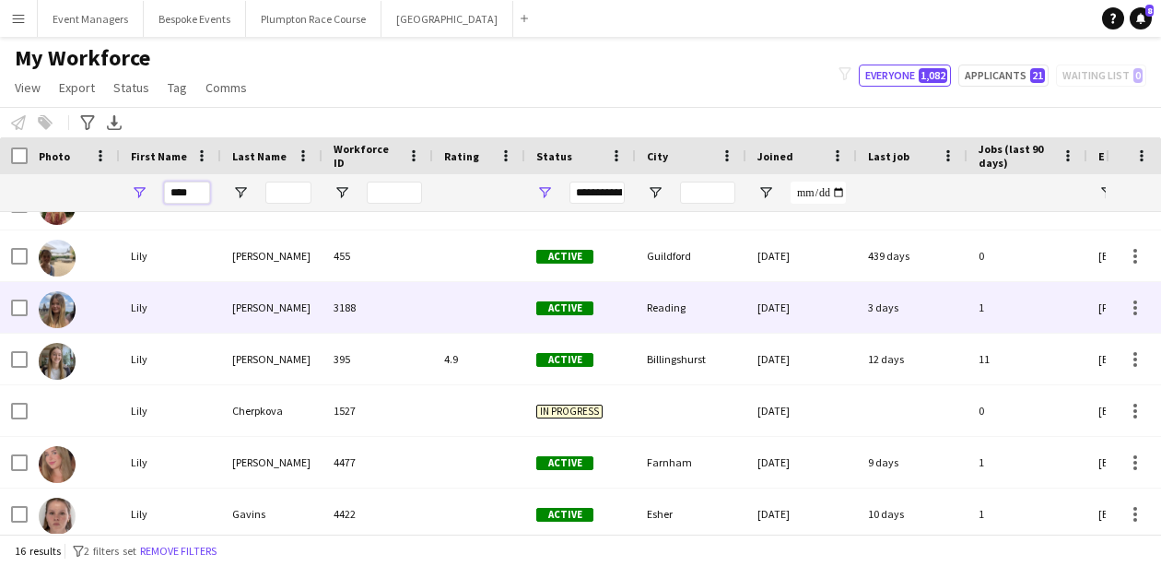
scroll to position [45, 0]
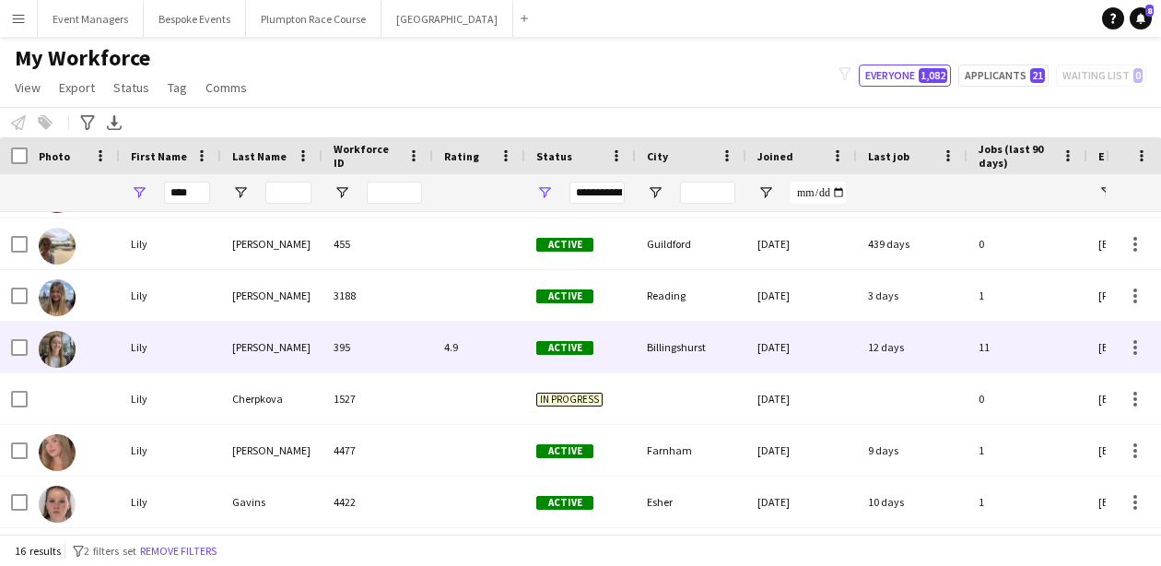
click at [187, 346] on div "Lily" at bounding box center [170, 347] width 101 height 51
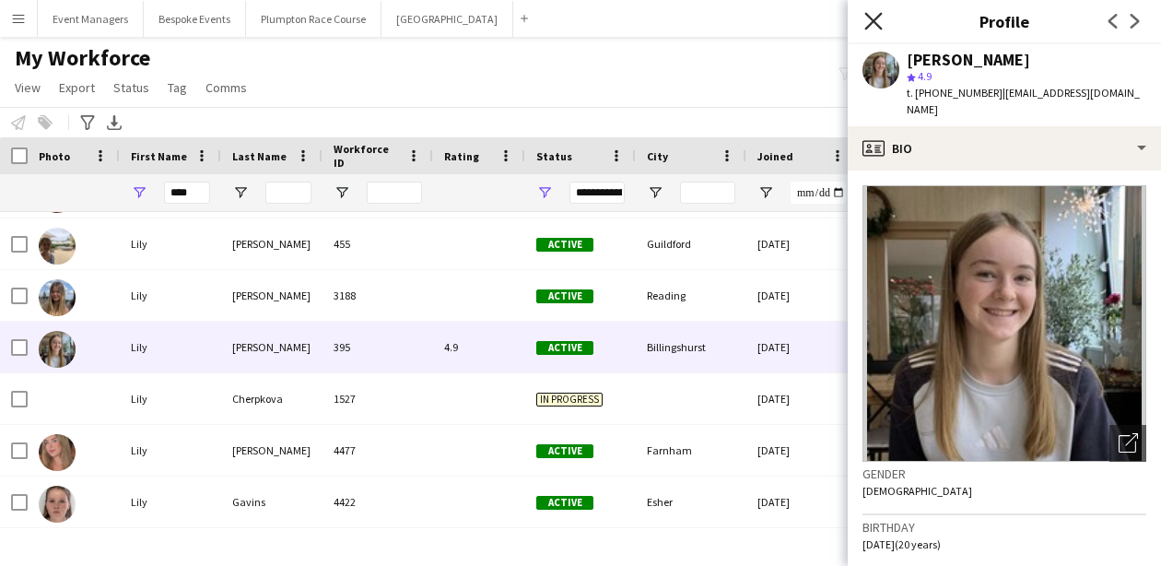
click at [875, 18] on icon "Close pop-in" at bounding box center [873, 21] width 18 height 18
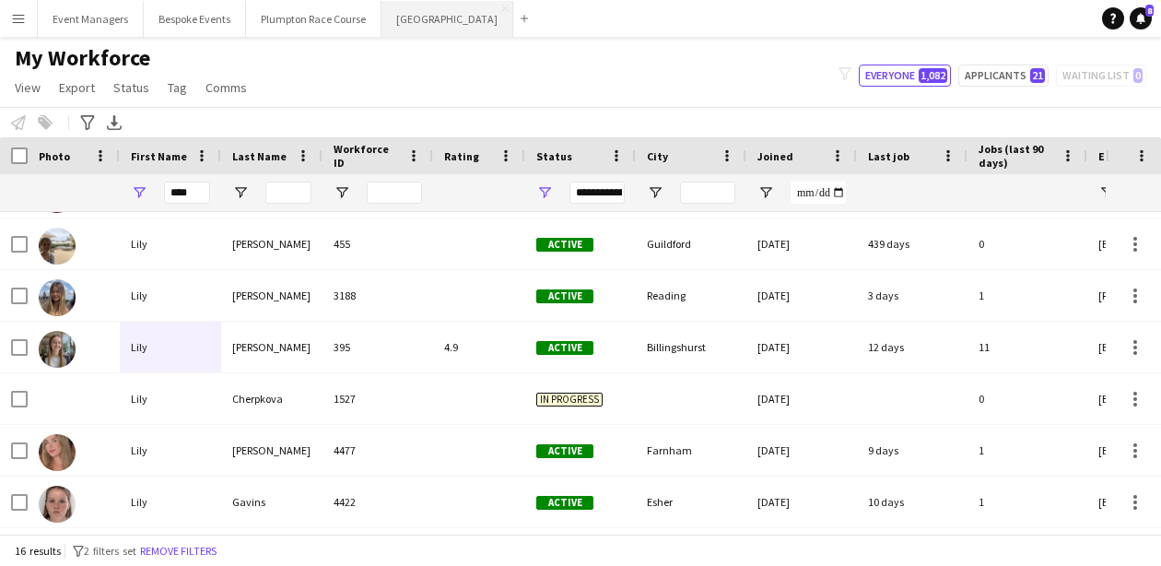
click at [402, 25] on button "[GEOGRAPHIC_DATA] Close" at bounding box center [448, 19] width 132 height 36
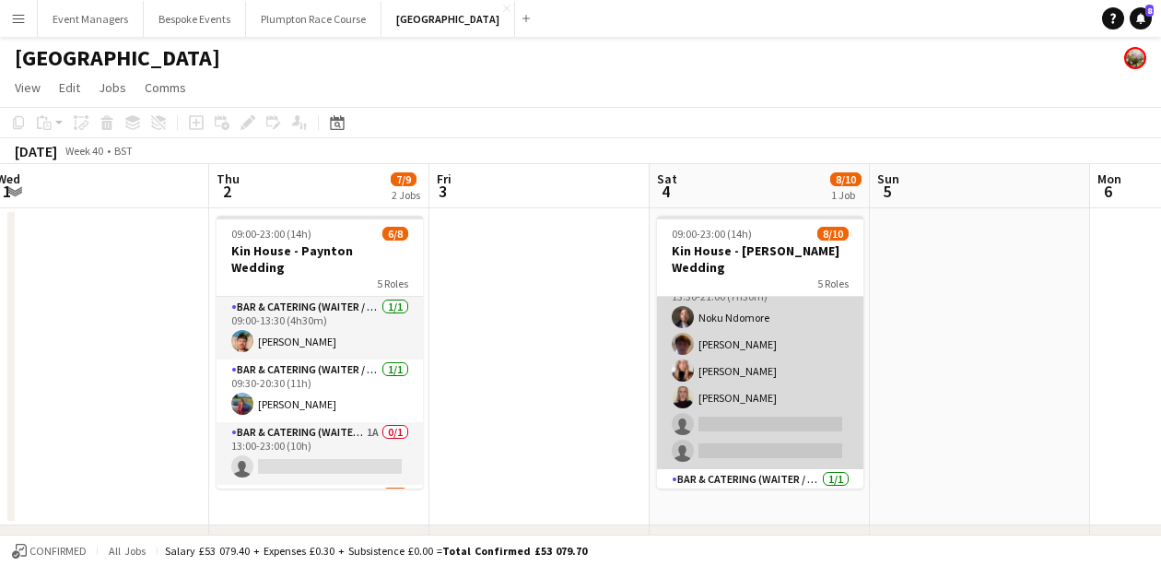
scroll to position [114, 0]
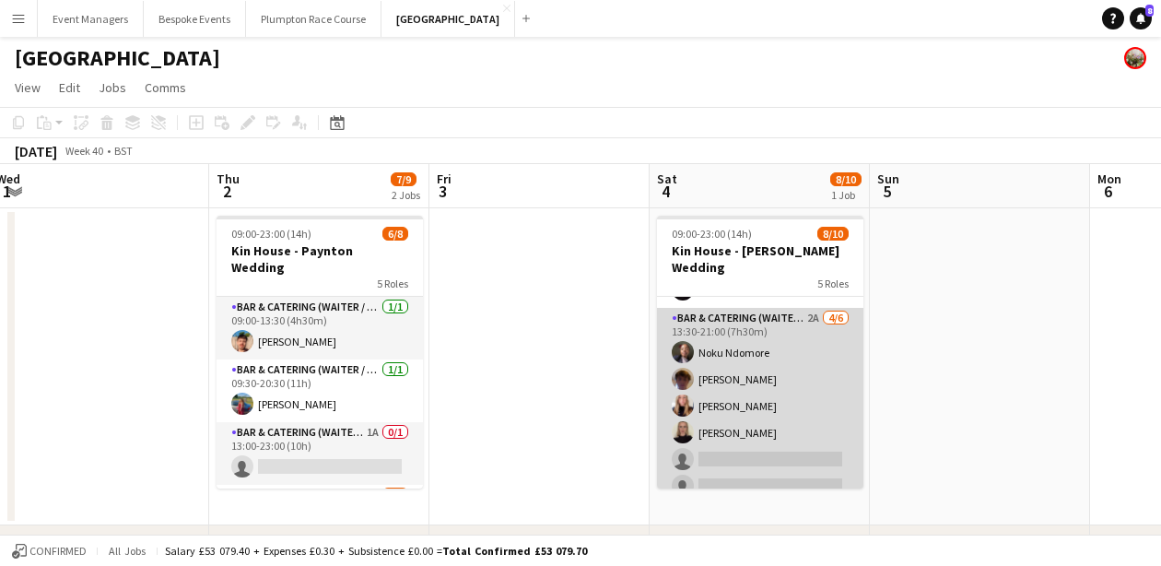
click at [734, 362] on app-card-role "Bar & Catering (Waiter / waitress) 2A [DATE] 13:30-21:00 (7h30m) [PERSON_NAME] …" at bounding box center [760, 406] width 206 height 196
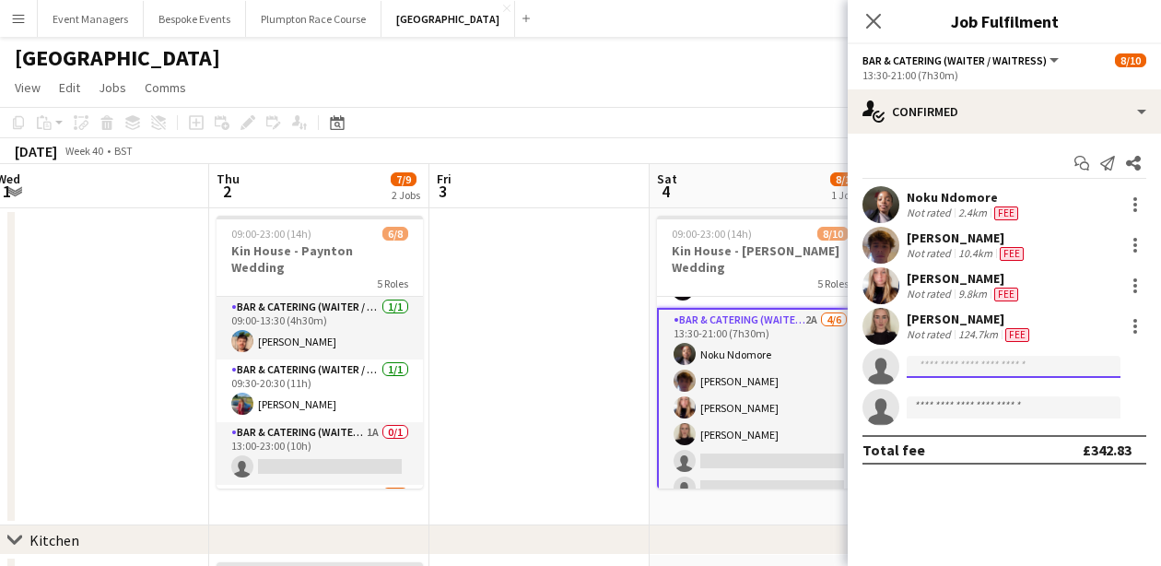
click at [1022, 370] on input at bounding box center [1014, 367] width 214 height 22
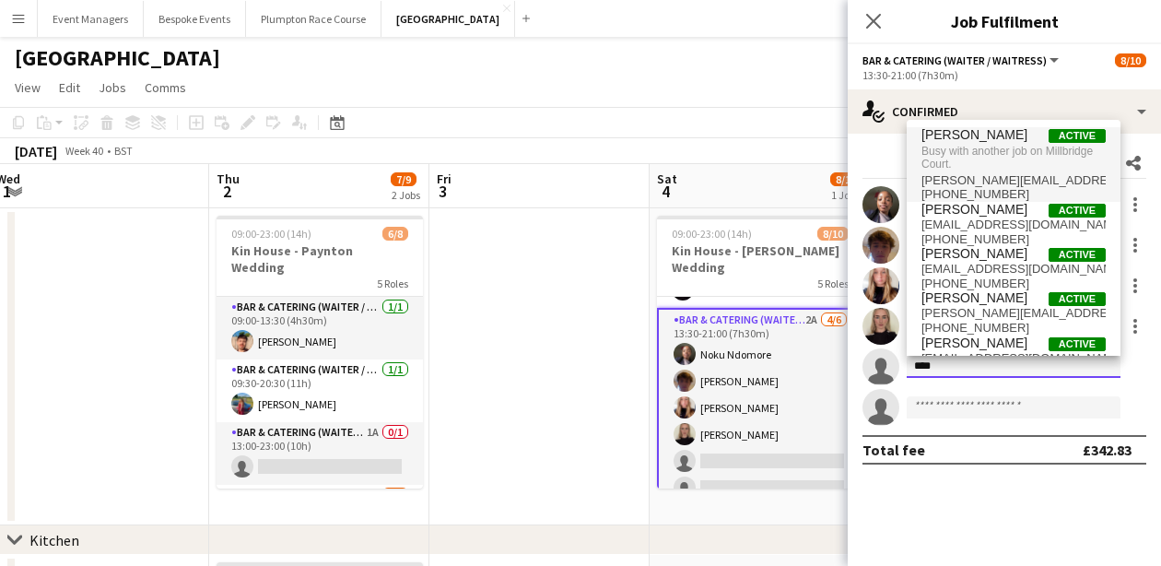
type input "****"
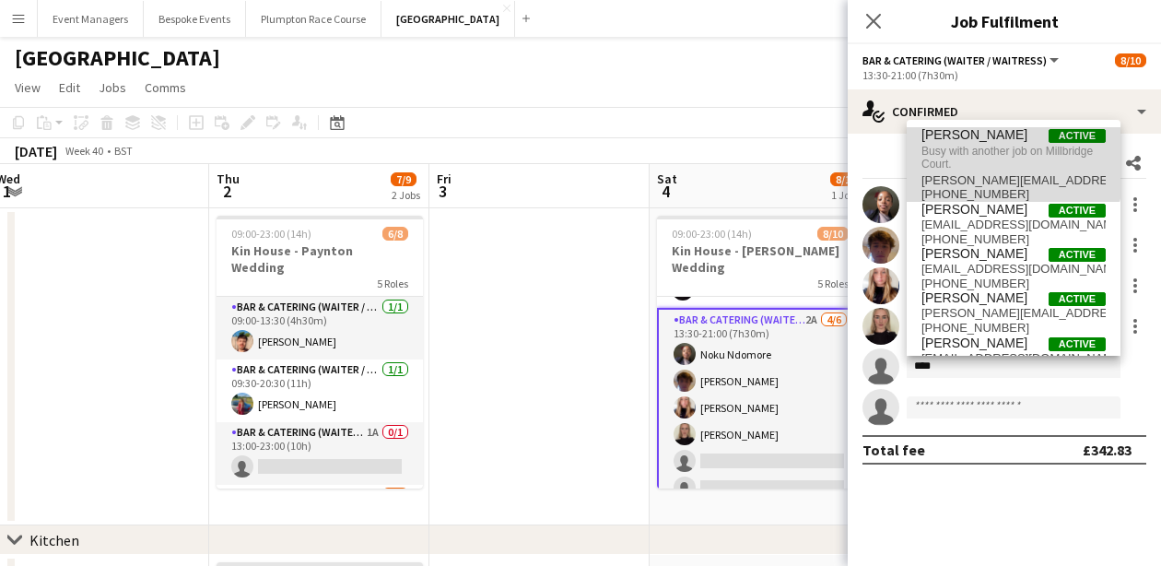
click at [969, 151] on span "Busy with another job on Millbridge Court." at bounding box center [1014, 158] width 184 height 30
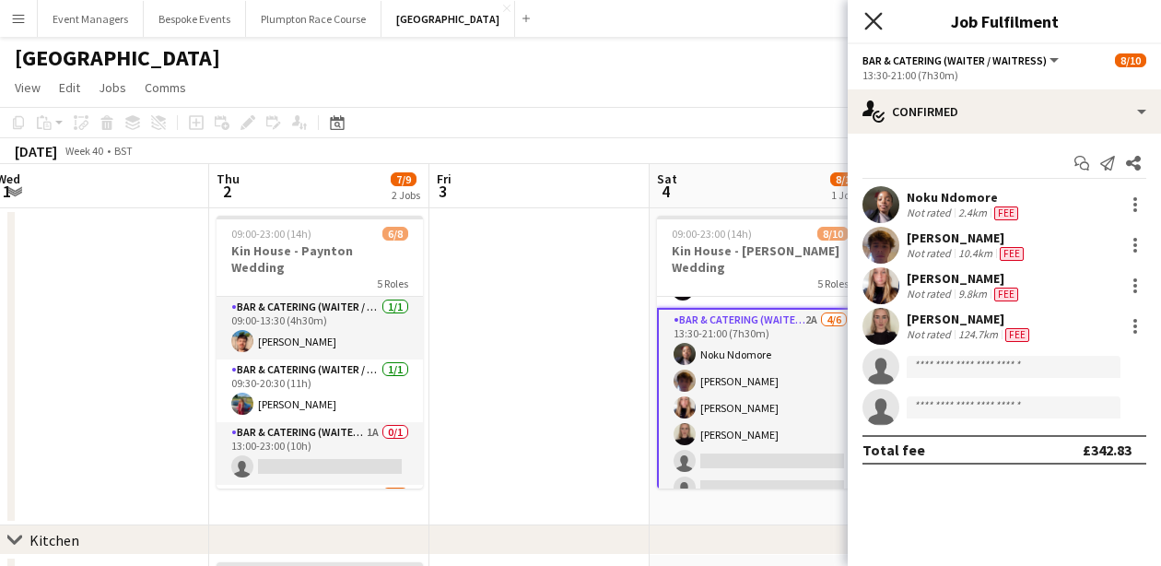
click at [879, 23] on icon "Close pop-in" at bounding box center [873, 21] width 18 height 18
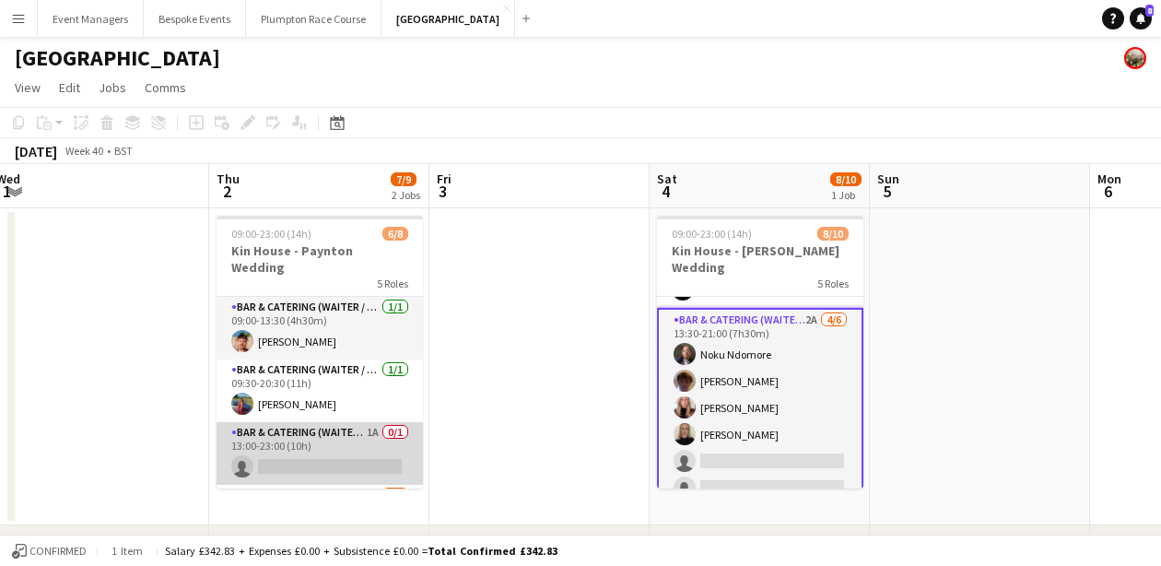
click at [334, 432] on app-card-role "Bar & Catering (Waiter / waitress) 1A 0/1 13:00-23:00 (10h) single-neutral-acti…" at bounding box center [320, 453] width 206 height 63
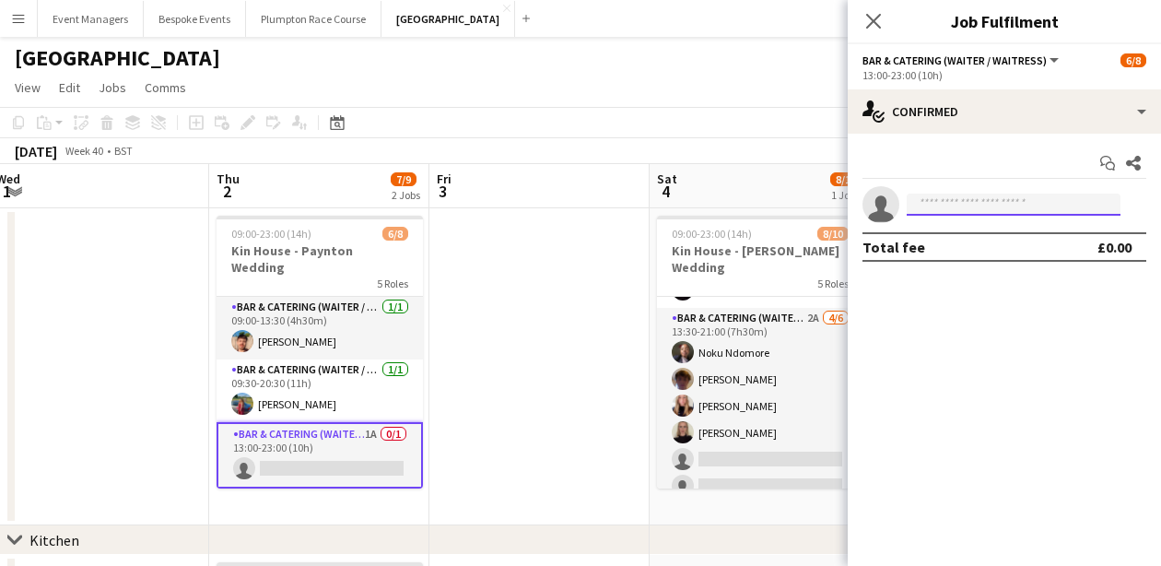
click at [980, 202] on input at bounding box center [1014, 205] width 214 height 22
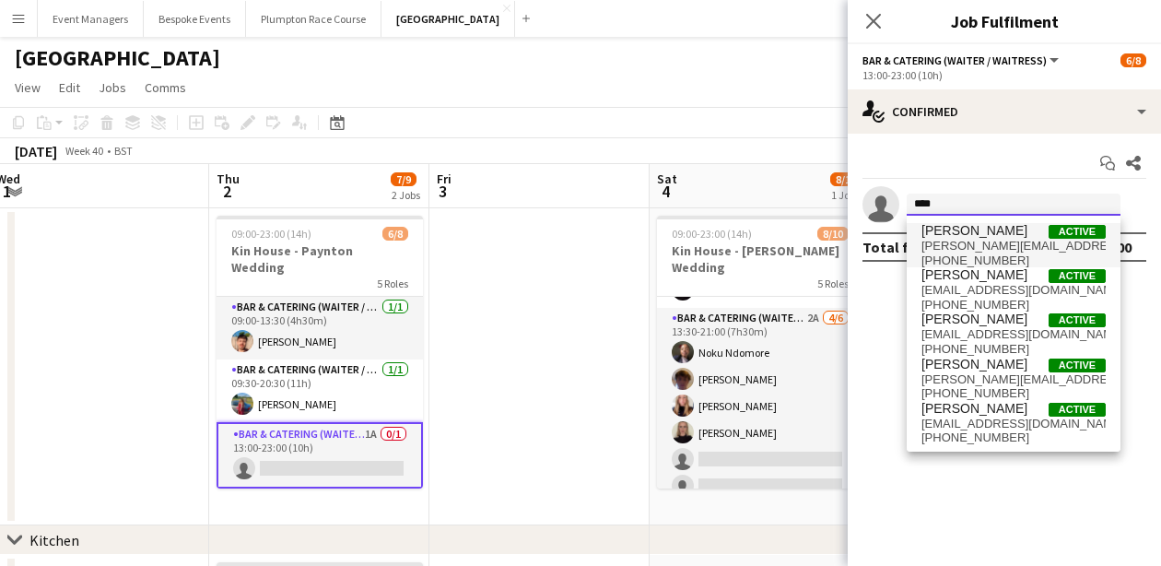
type input "****"
click at [978, 231] on span "[PERSON_NAME]" at bounding box center [975, 231] width 106 height 16
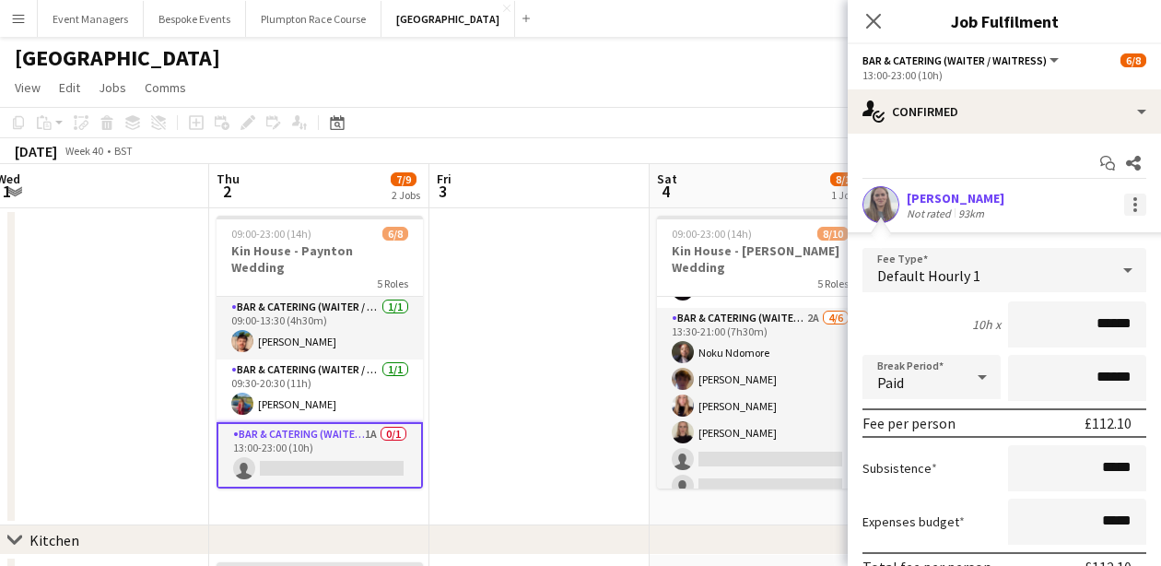
click at [1133, 201] on div at bounding box center [1135, 205] width 22 height 22
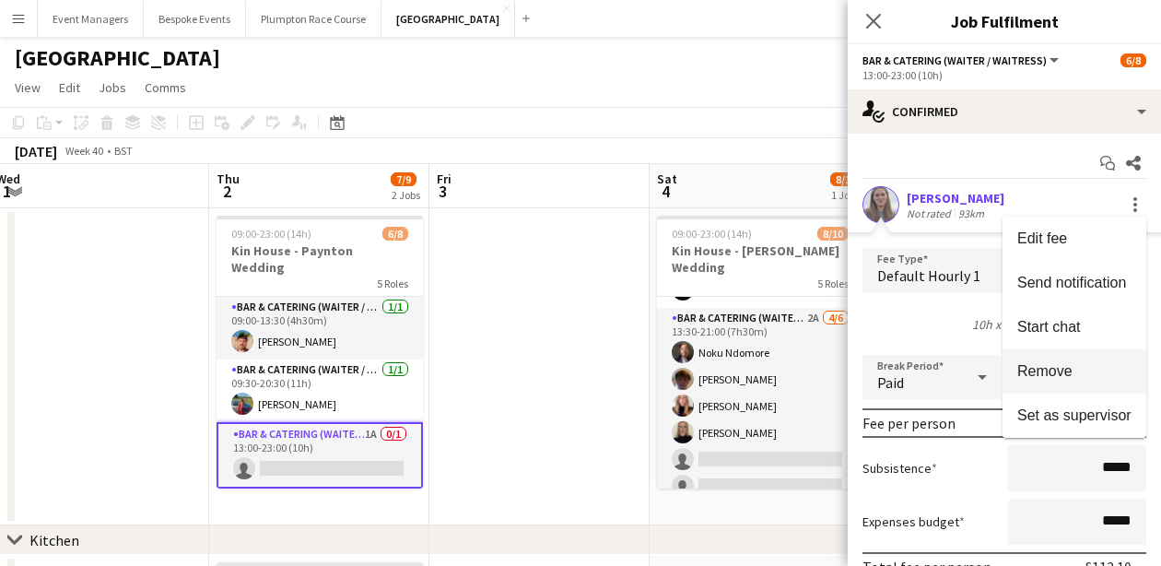
click at [1049, 383] on button "Remove" at bounding box center [1075, 371] width 144 height 44
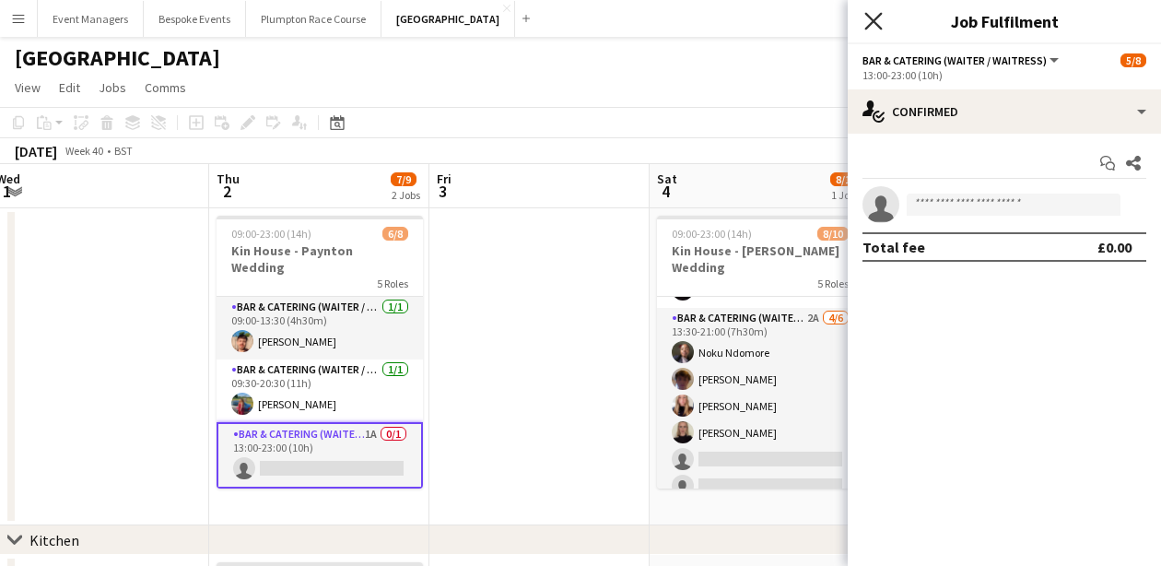
click at [870, 22] on icon "Close pop-in" at bounding box center [873, 21] width 18 height 18
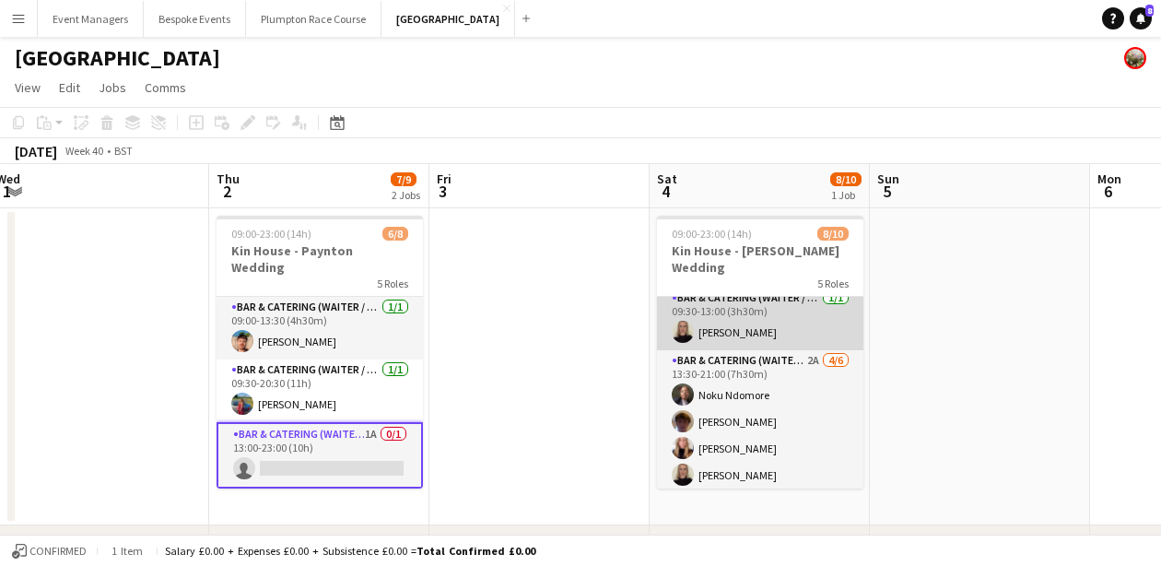
scroll to position [85, 0]
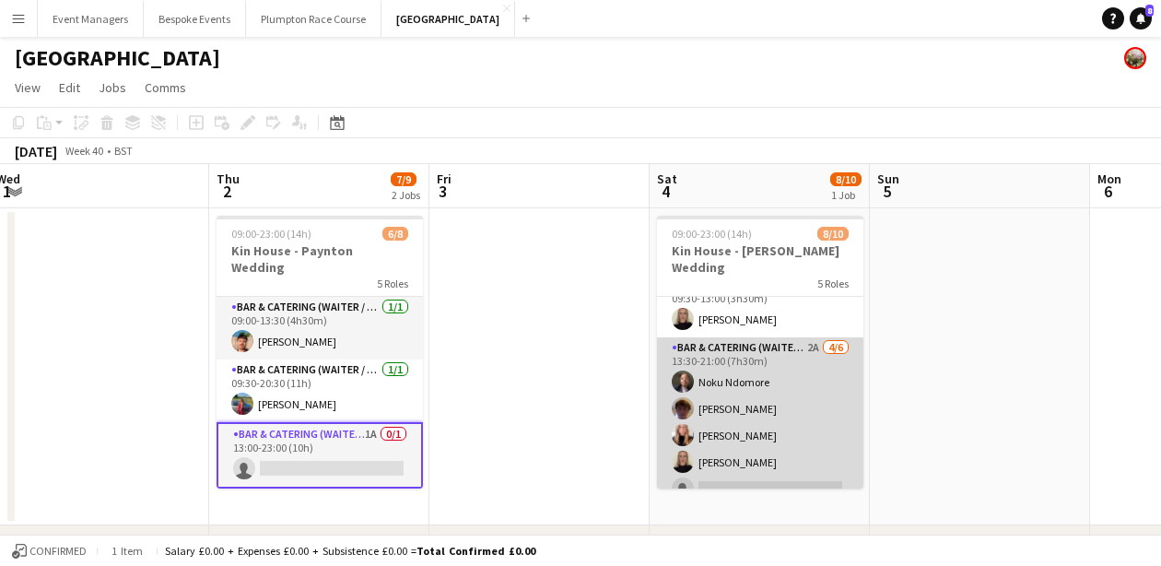
click at [767, 404] on app-card-role "Bar & Catering (Waiter / waitress) 2A [DATE] 13:30-21:00 (7h30m) [PERSON_NAME] …" at bounding box center [760, 435] width 206 height 196
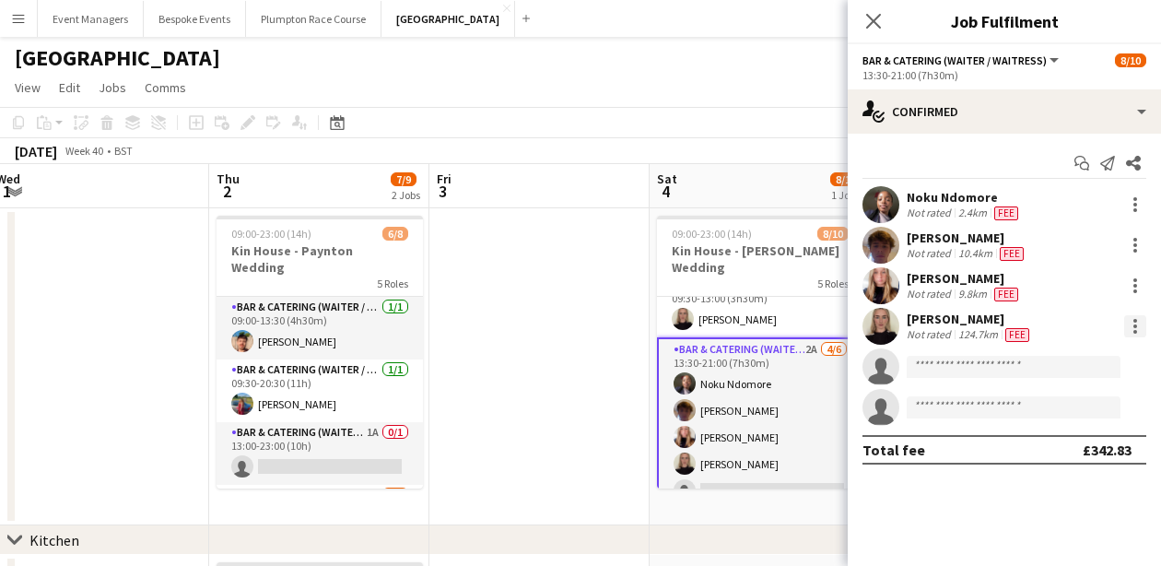
click at [1140, 325] on div at bounding box center [1135, 326] width 22 height 22
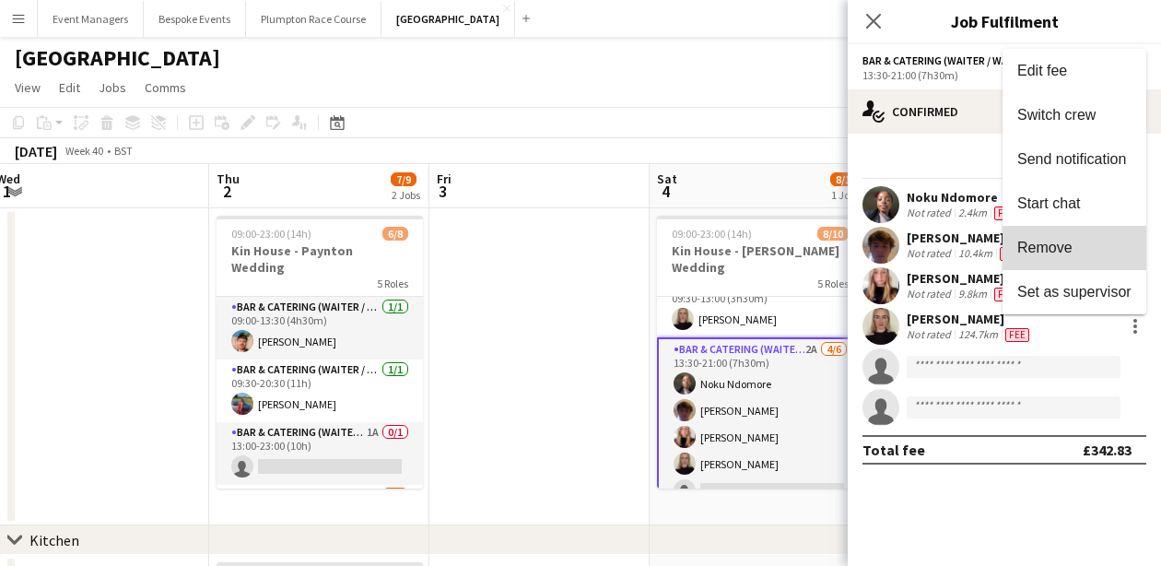
click at [1086, 247] on span "Remove" at bounding box center [1074, 248] width 114 height 17
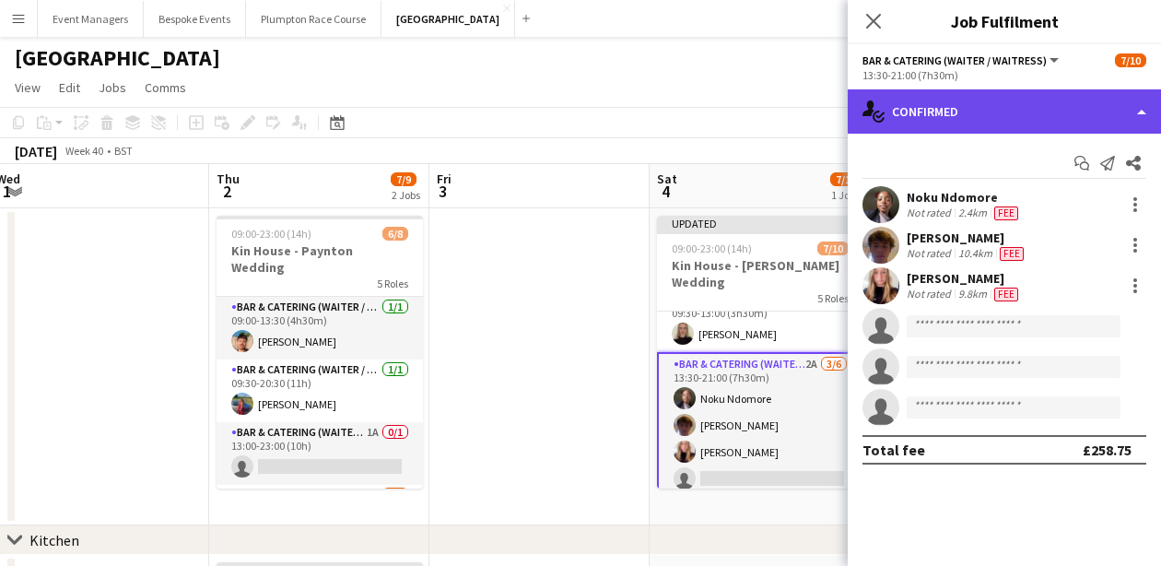
click at [1014, 110] on div "single-neutral-actions-check-2 Confirmed" at bounding box center [1004, 111] width 313 height 44
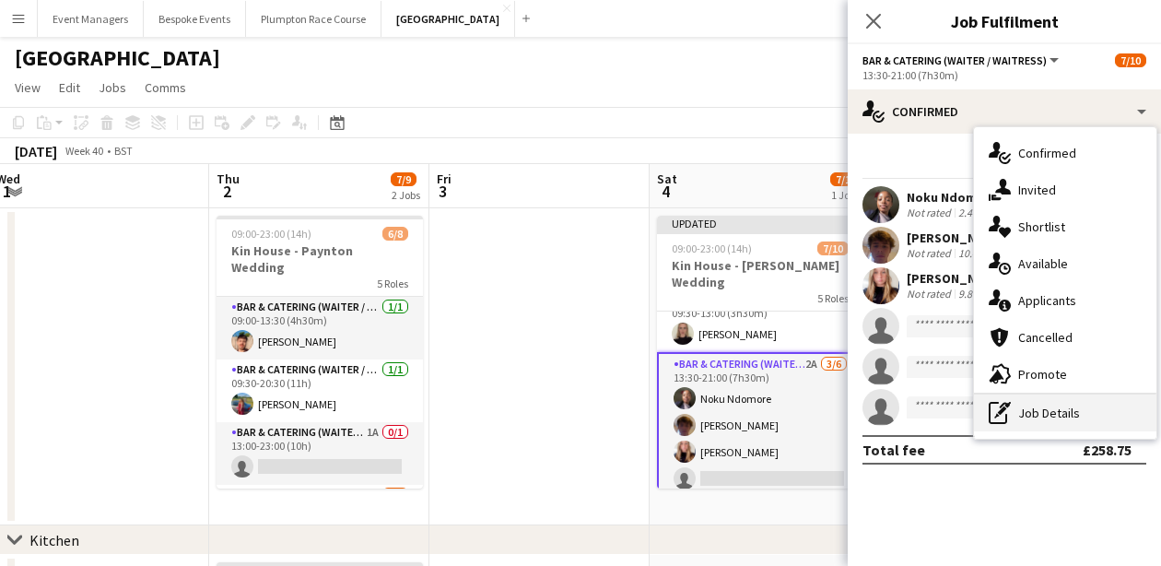
click at [1065, 422] on div "pen-write Job Details" at bounding box center [1065, 412] width 182 height 37
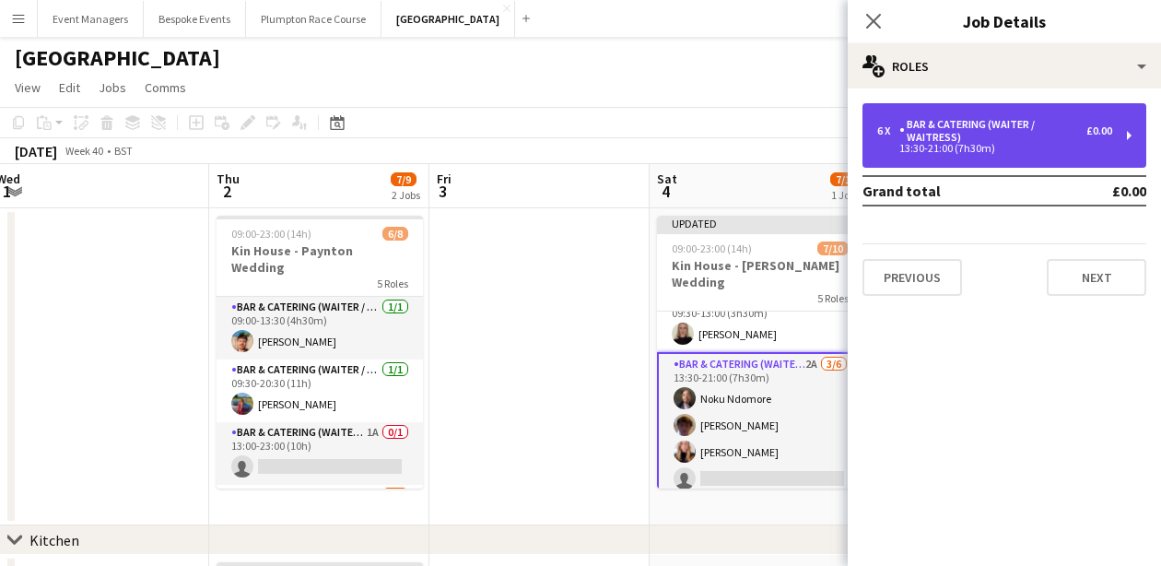
click at [1011, 146] on div "13:30-21:00 (7h30m)" at bounding box center [994, 148] width 235 height 9
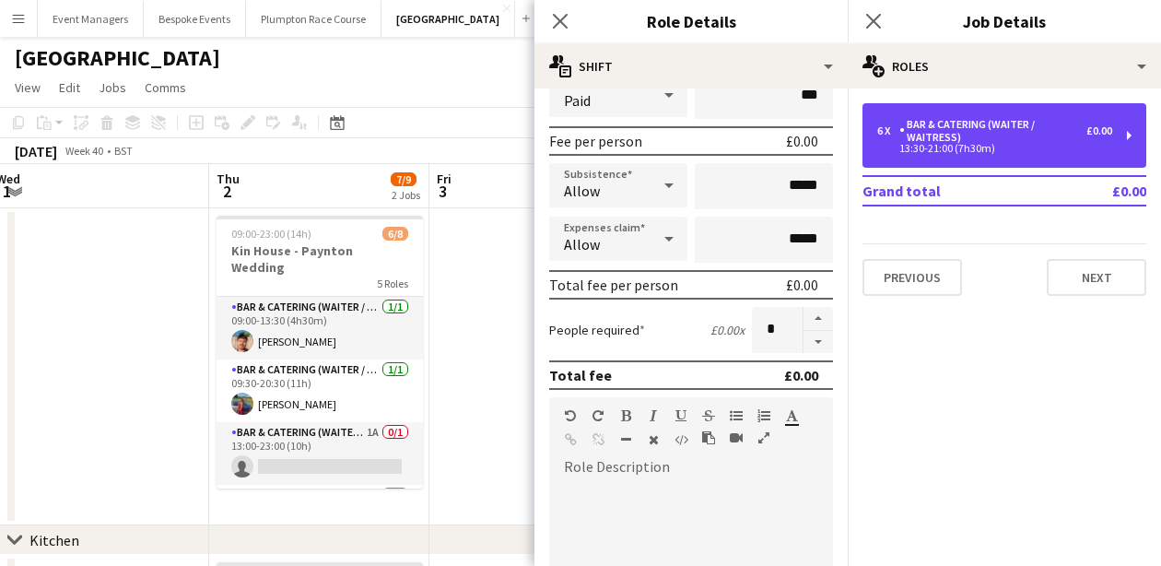
scroll to position [267, 0]
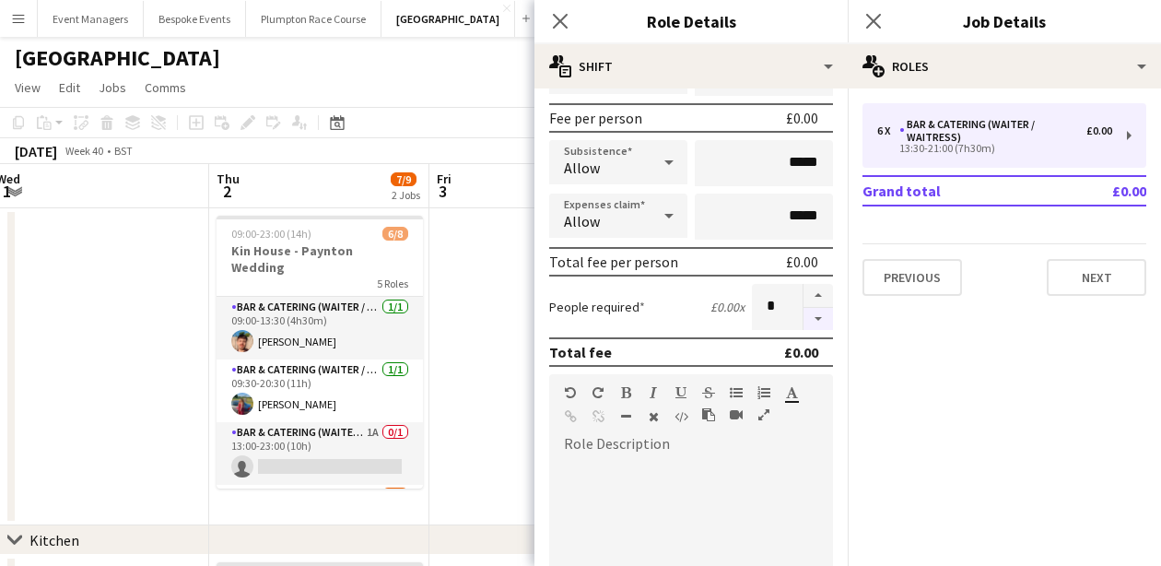
click at [825, 315] on button "button" at bounding box center [818, 319] width 29 height 23
type input "*"
click at [870, 17] on icon at bounding box center [873, 21] width 18 height 18
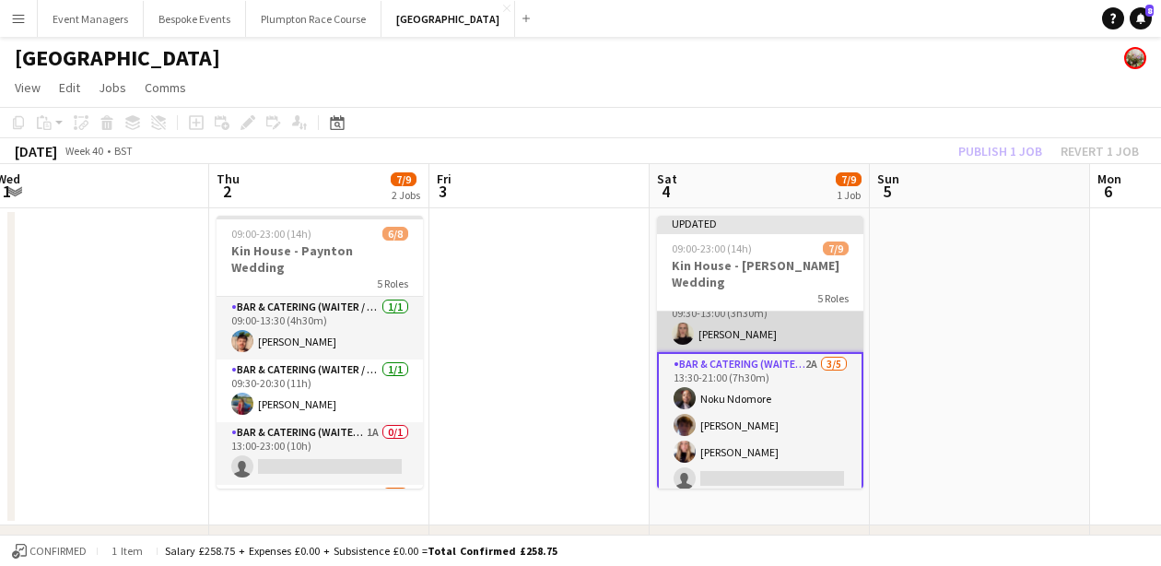
click at [758, 325] on app-card-role "Bar & Catering (Waiter / waitress) [DATE] 09:30-13:00 (3h30m) [PERSON_NAME]" at bounding box center [760, 320] width 206 height 63
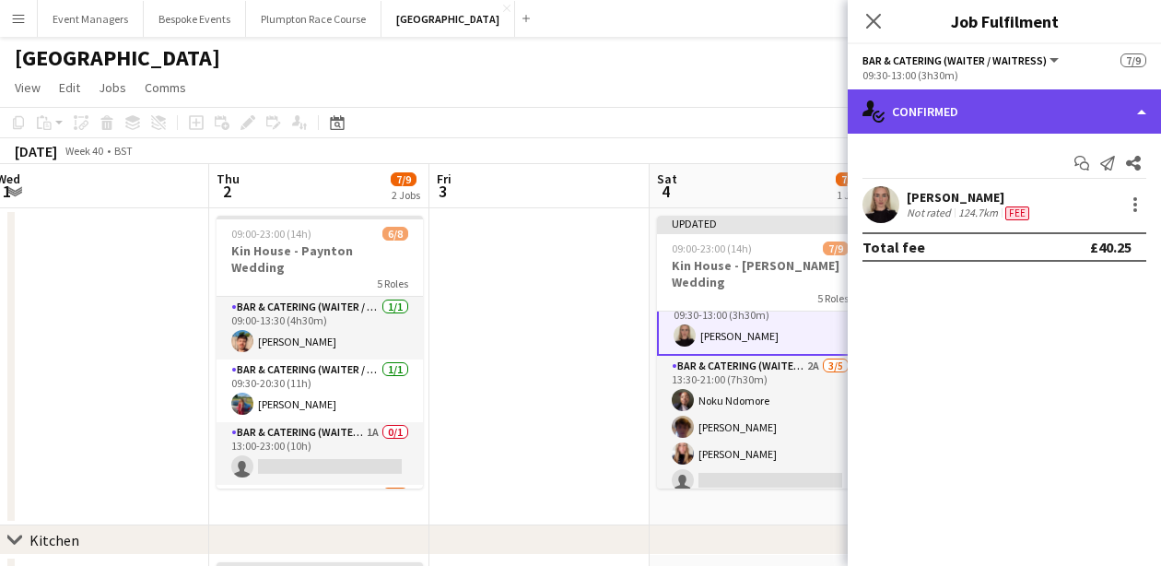
click at [1007, 109] on div "single-neutral-actions-check-2 Confirmed" at bounding box center [1004, 111] width 313 height 44
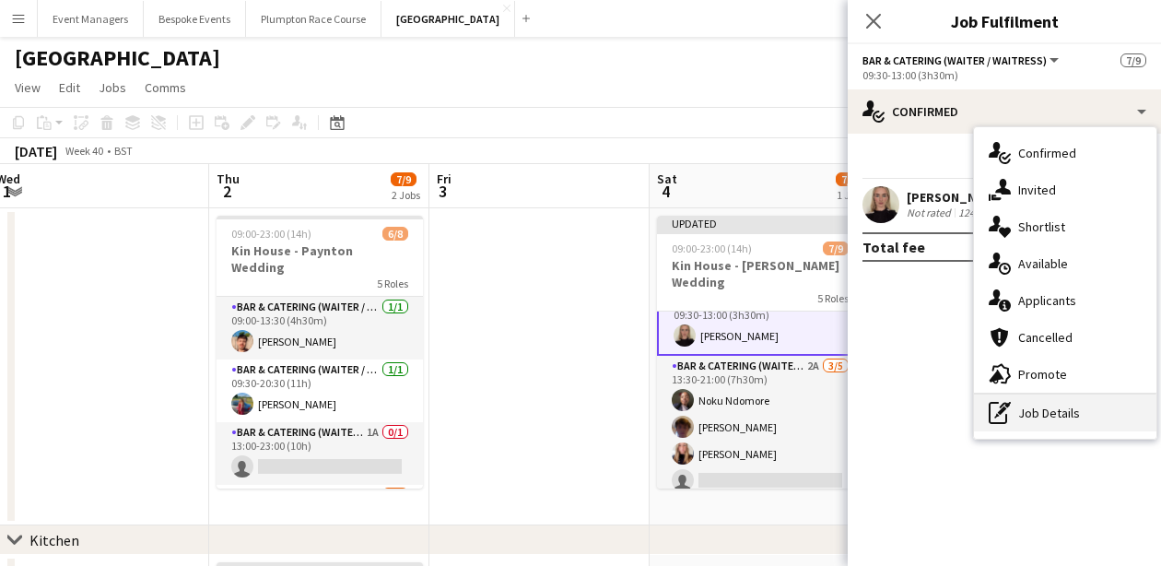
click at [1087, 424] on div "pen-write Job Details" at bounding box center [1065, 412] width 182 height 37
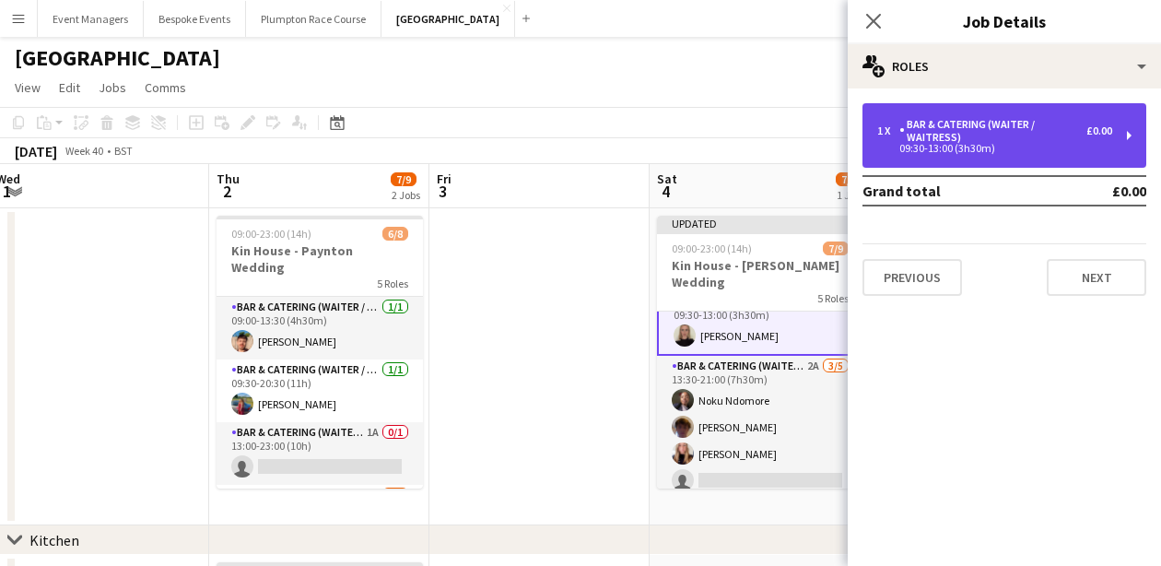
click at [1011, 132] on div "Bar & Catering (Waiter / waitress)" at bounding box center [992, 131] width 187 height 26
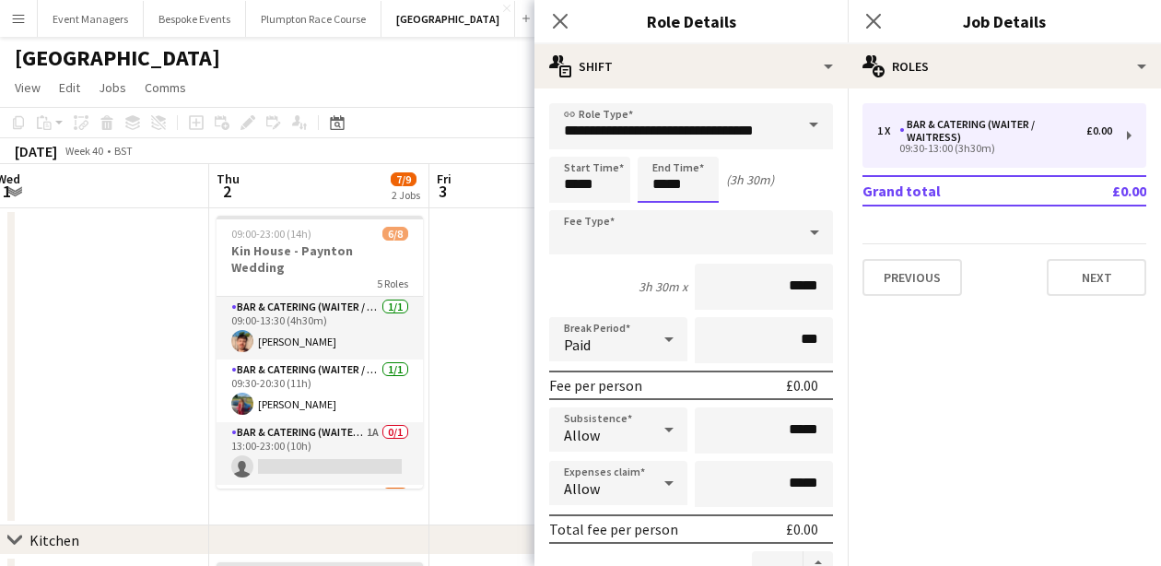
click at [666, 186] on input "*****" at bounding box center [678, 180] width 81 height 46
type input "*****"
click at [566, 28] on icon at bounding box center [560, 21] width 18 height 18
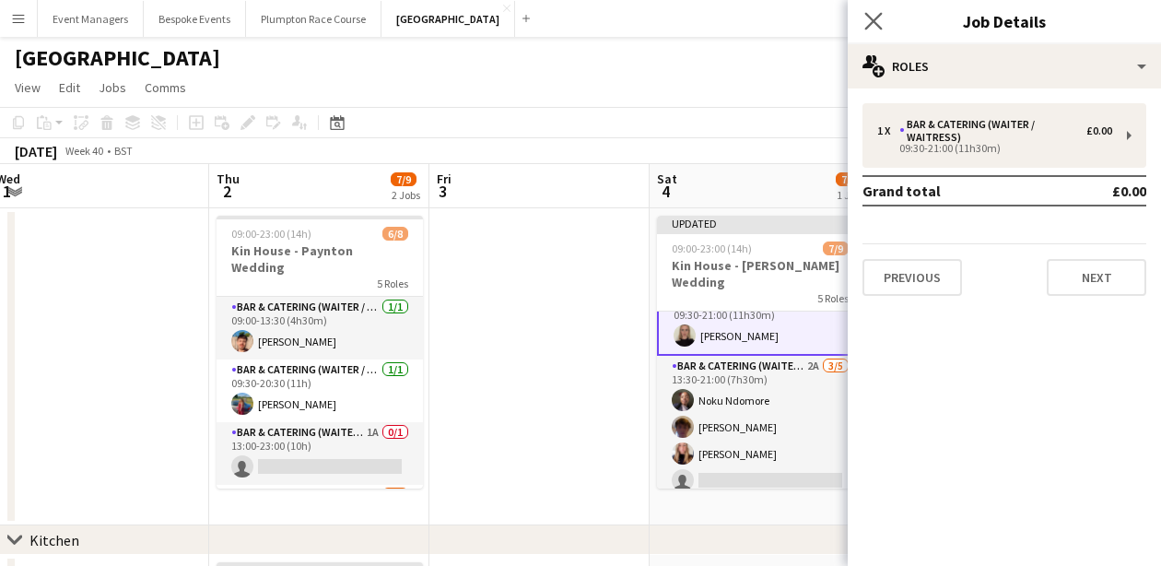
click at [874, 31] on app-icon "Close pop-in" at bounding box center [874, 21] width 27 height 27
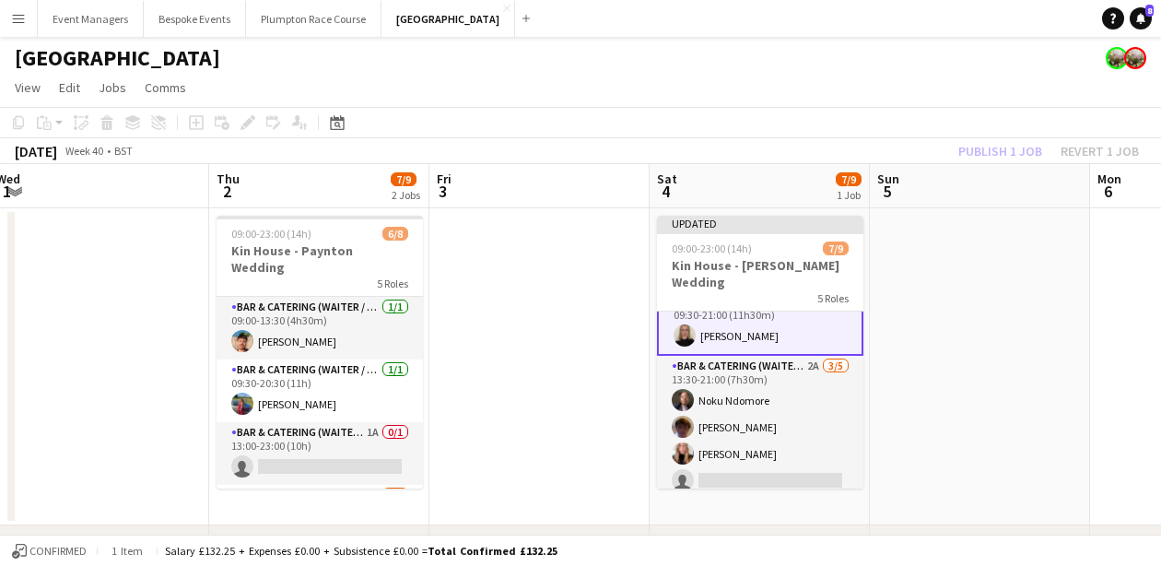
click at [1004, 147] on div "Publish 1 job Revert 1 job" at bounding box center [1048, 151] width 225 height 24
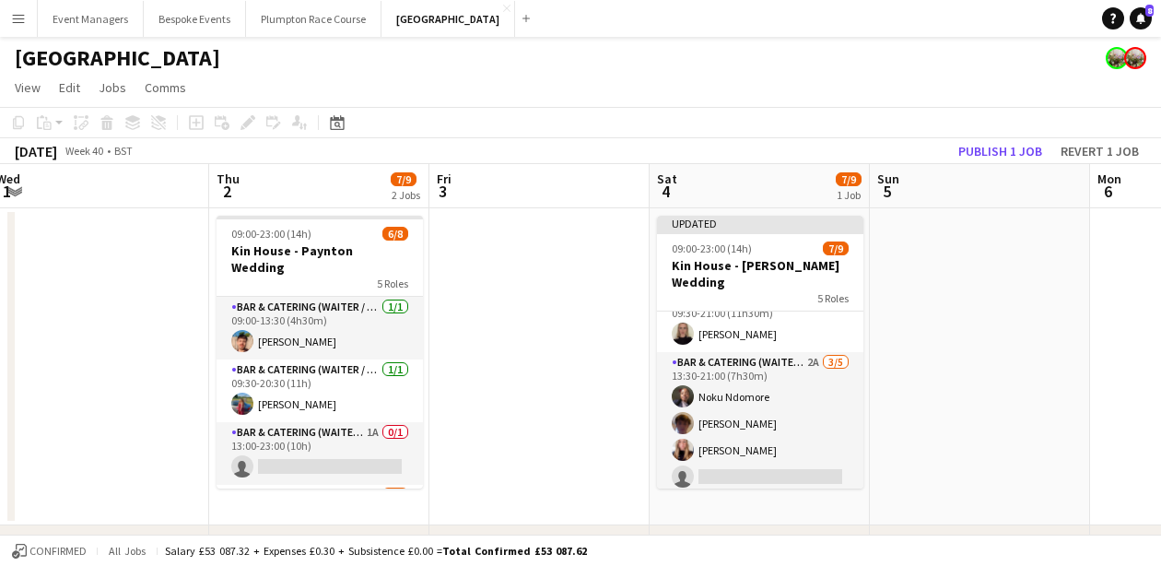
click at [1004, 147] on button "Publish 1 job" at bounding box center [1000, 151] width 99 height 24
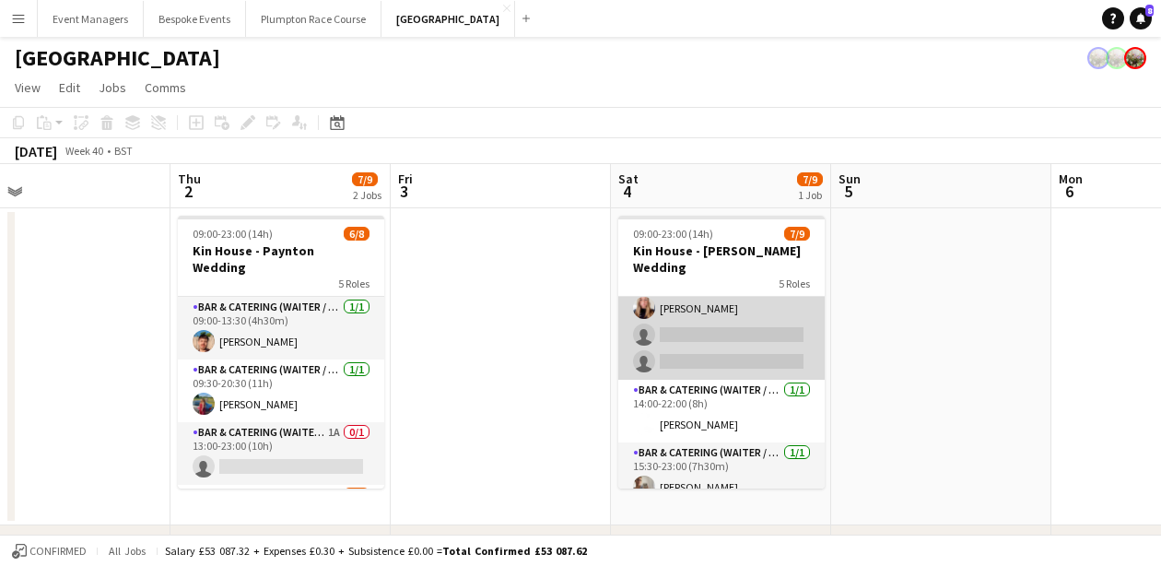
scroll to position [0, 493]
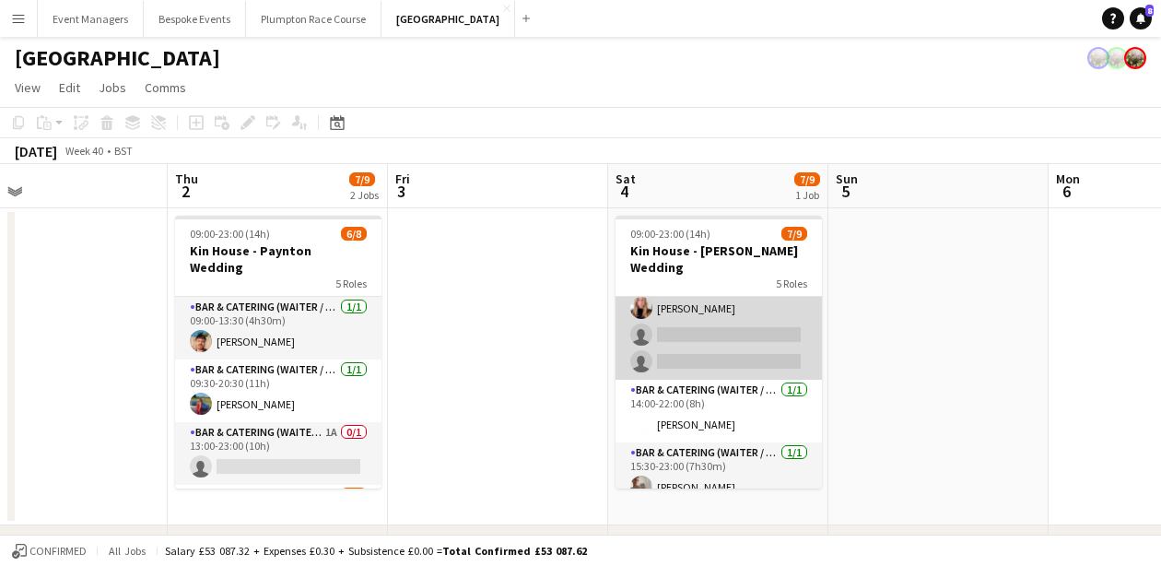
click at [729, 323] on app-card-role "Bar & Catering (Waiter / waitress) 2A [DATE] 13:30-21:00 (7h30m) [PERSON_NAME] …" at bounding box center [719, 295] width 206 height 170
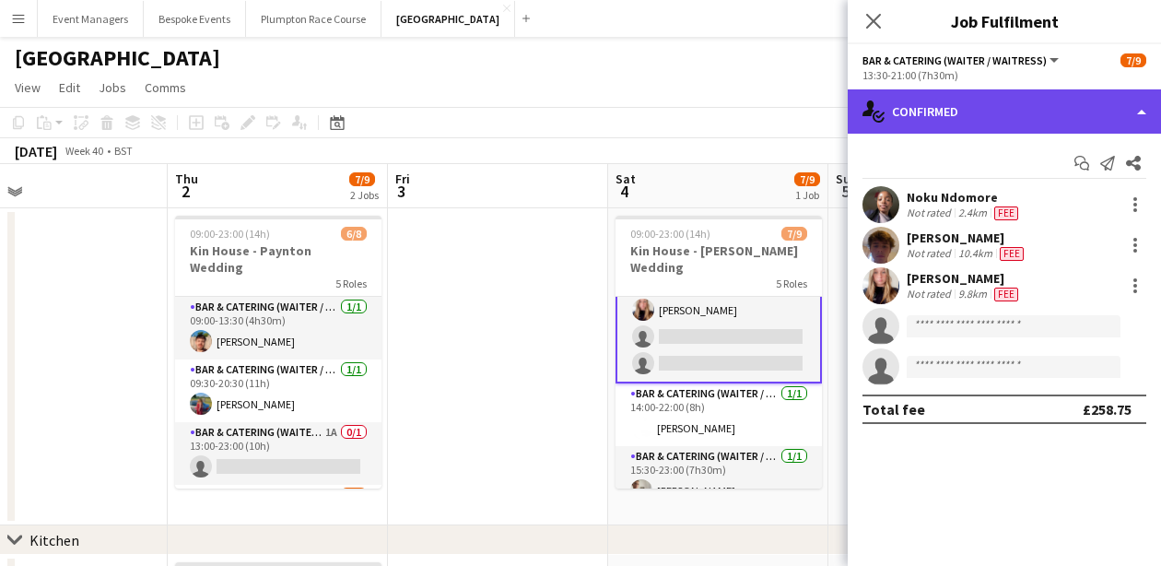
click at [1002, 108] on div "single-neutral-actions-check-2 Confirmed" at bounding box center [1004, 111] width 313 height 44
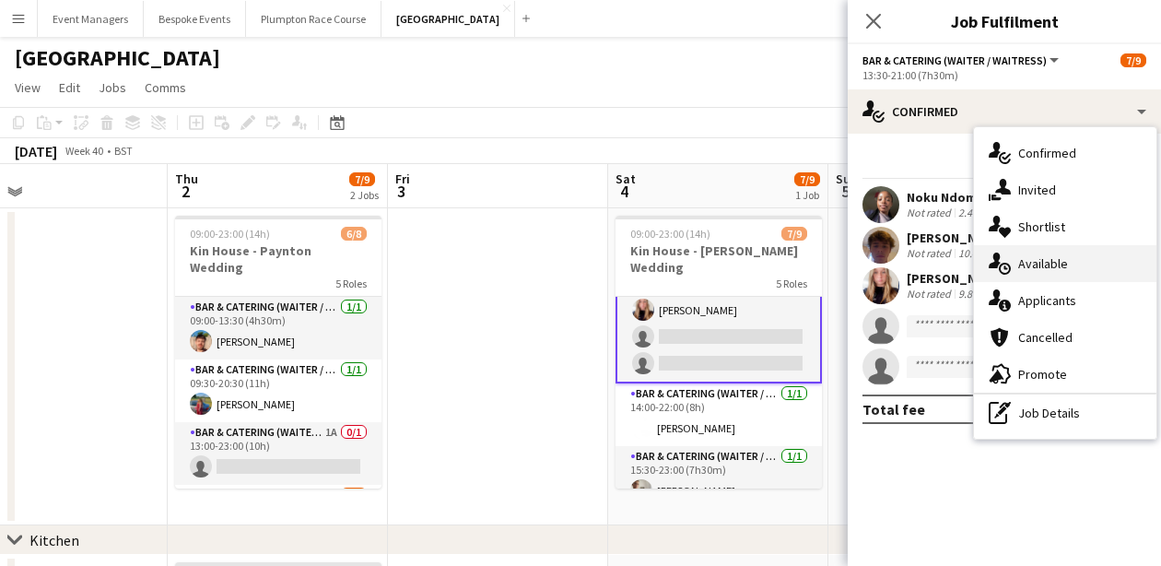
click at [1056, 268] on span "Available" at bounding box center [1043, 263] width 50 height 17
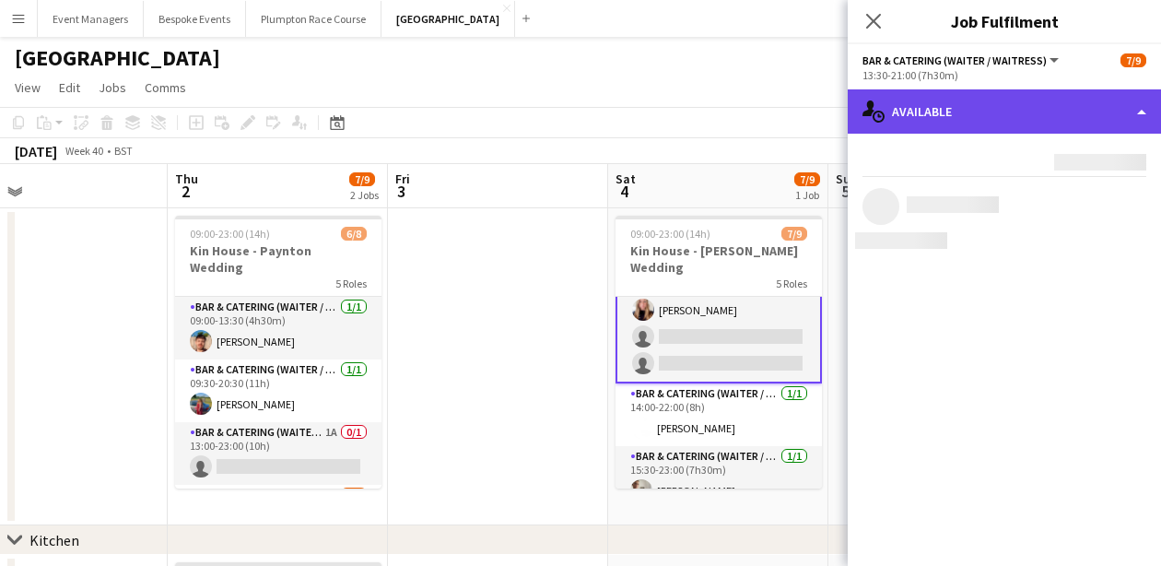
click at [963, 111] on div "single-neutral-actions-upload Available" at bounding box center [1004, 111] width 313 height 44
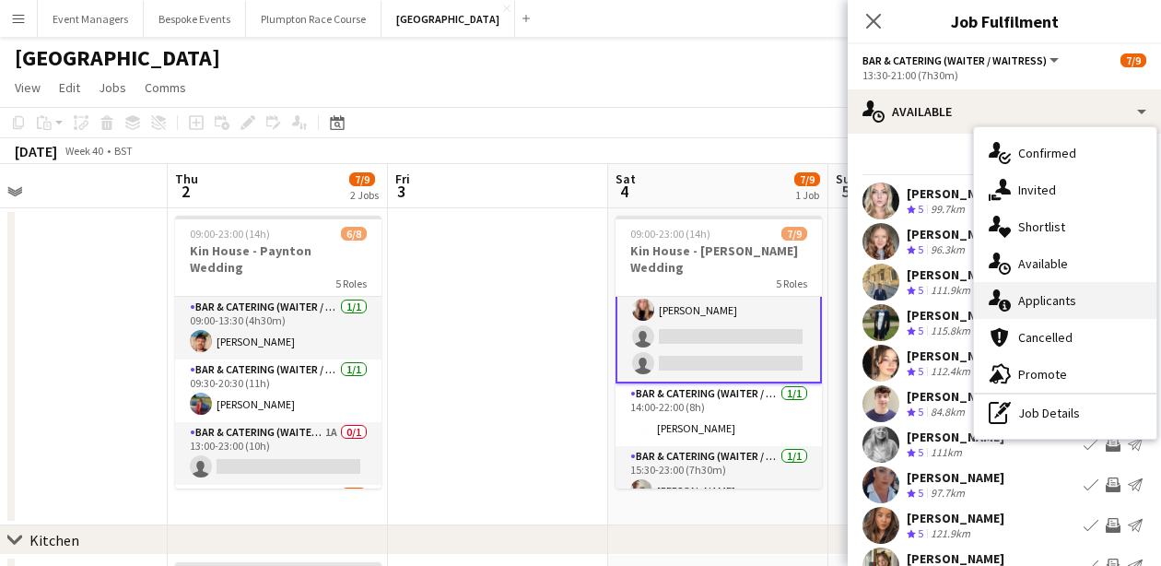
click at [1047, 301] on span "Applicants" at bounding box center [1047, 300] width 58 height 17
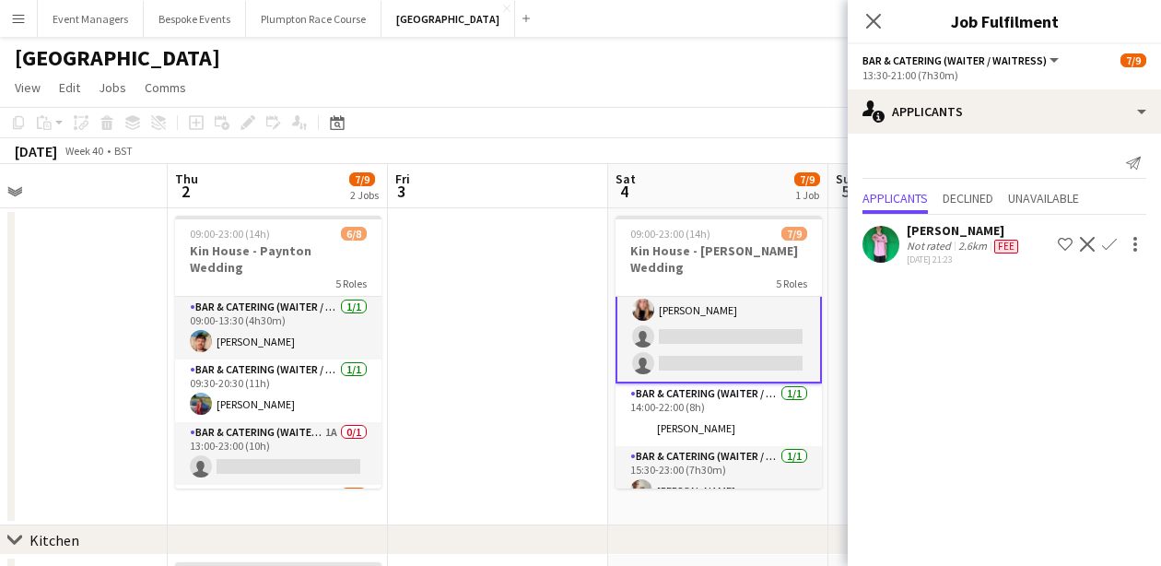
click at [1089, 240] on app-icon "Decline" at bounding box center [1087, 244] width 15 height 15
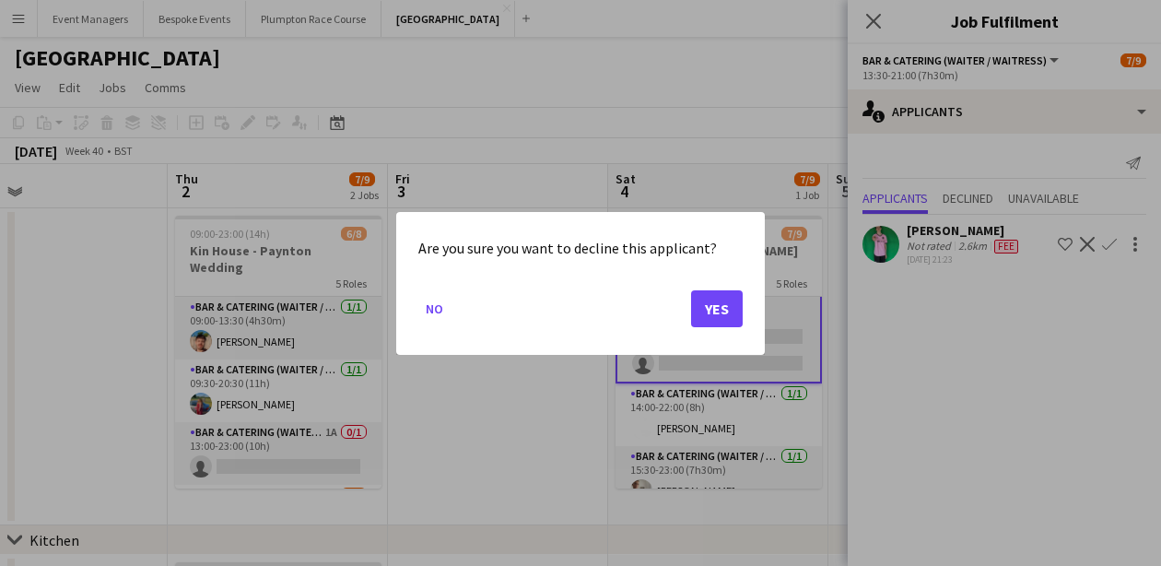
click at [728, 310] on button "Yes" at bounding box center [717, 307] width 52 height 37
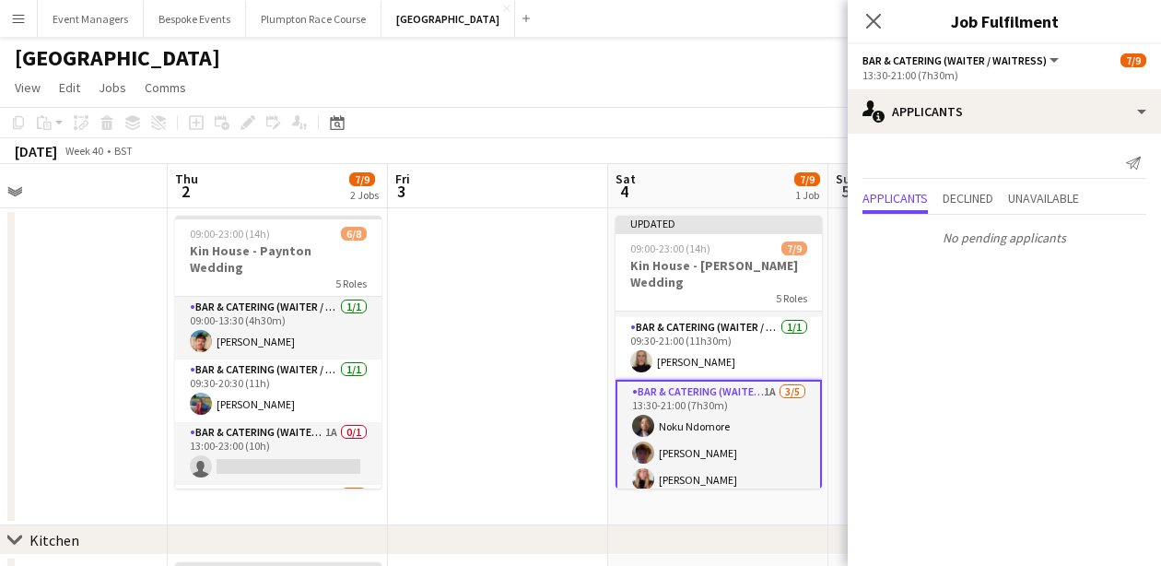
scroll to position [29, 0]
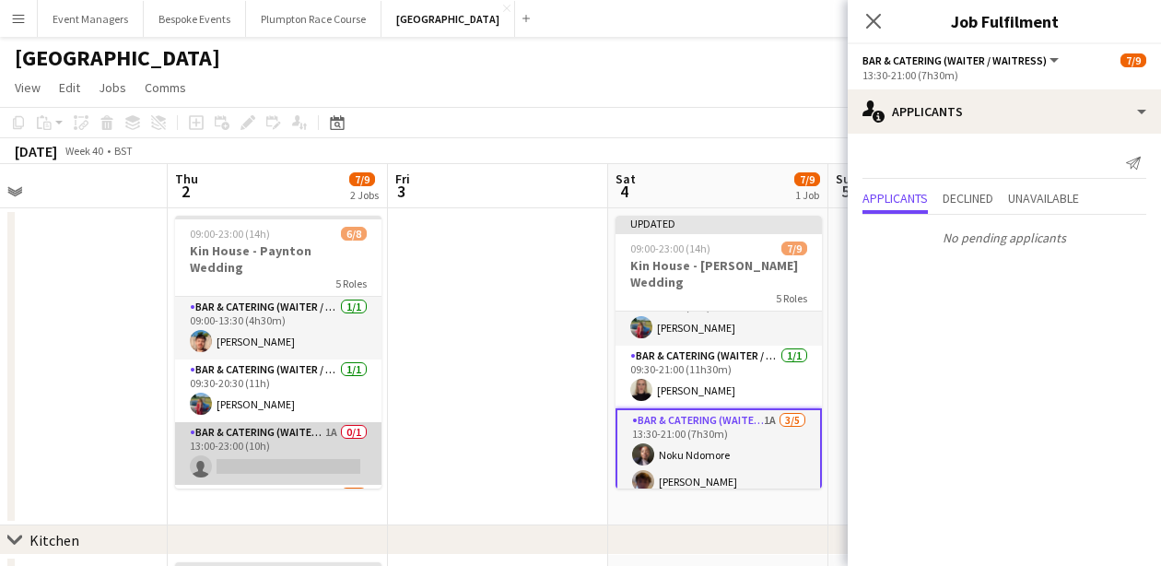
click at [252, 432] on app-card-role "Bar & Catering (Waiter / waitress) 1A 0/1 13:00-23:00 (10h) single-neutral-acti…" at bounding box center [278, 453] width 206 height 63
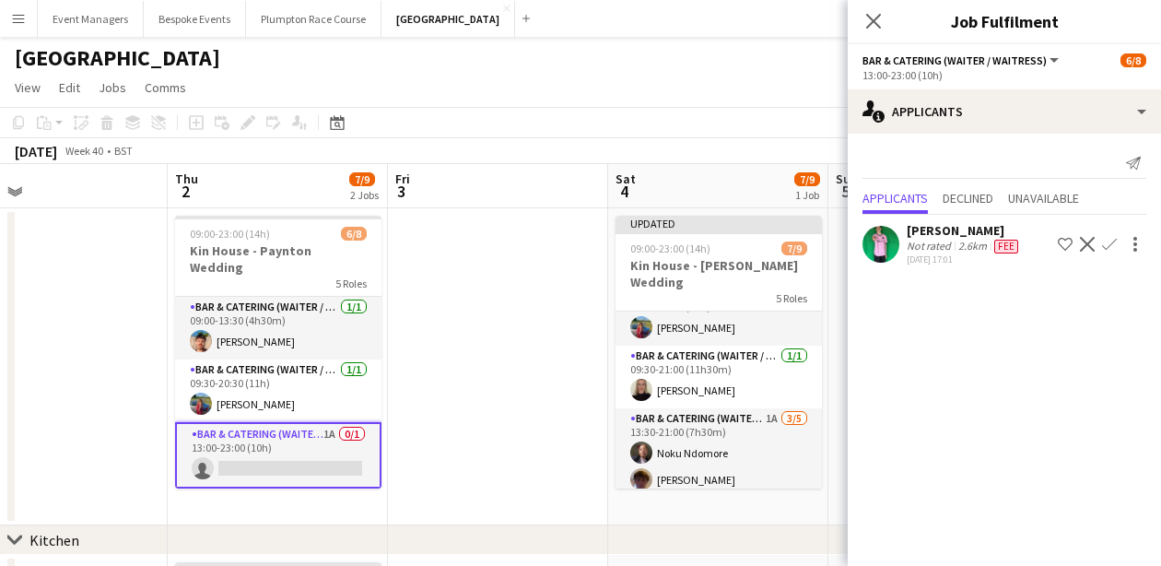
click at [1089, 245] on app-icon "Decline" at bounding box center [1087, 244] width 15 height 15
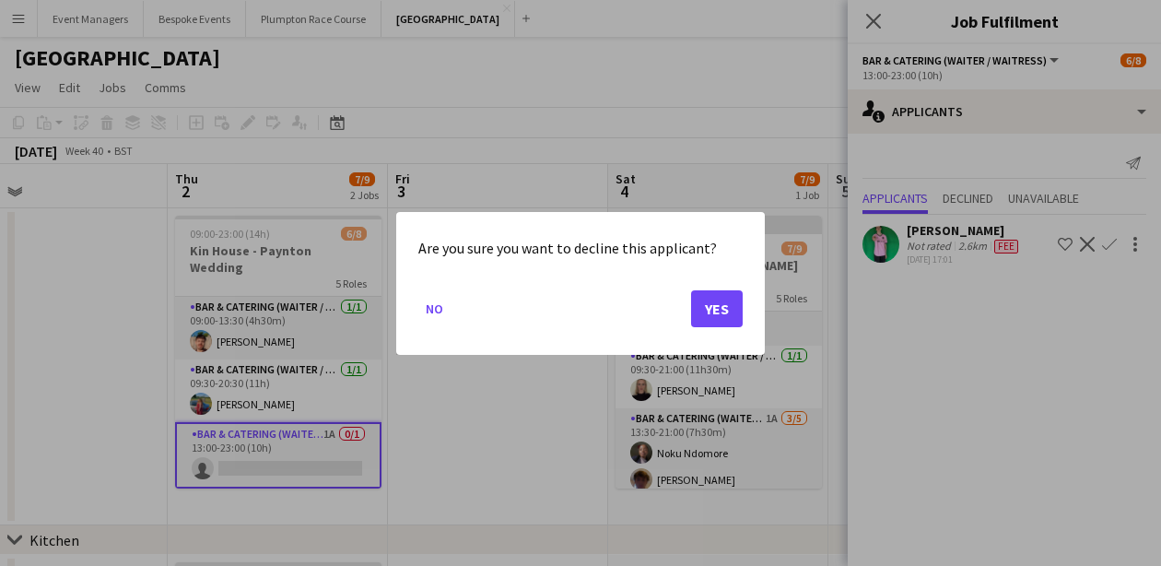
click at [710, 316] on button "Yes" at bounding box center [717, 307] width 52 height 37
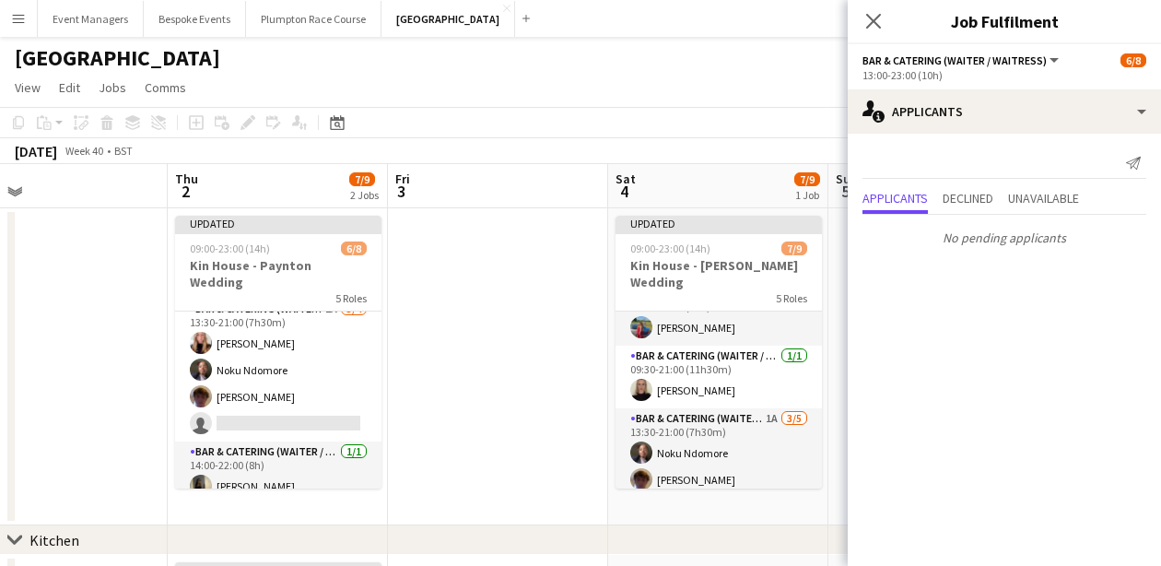
scroll to position [204, 0]
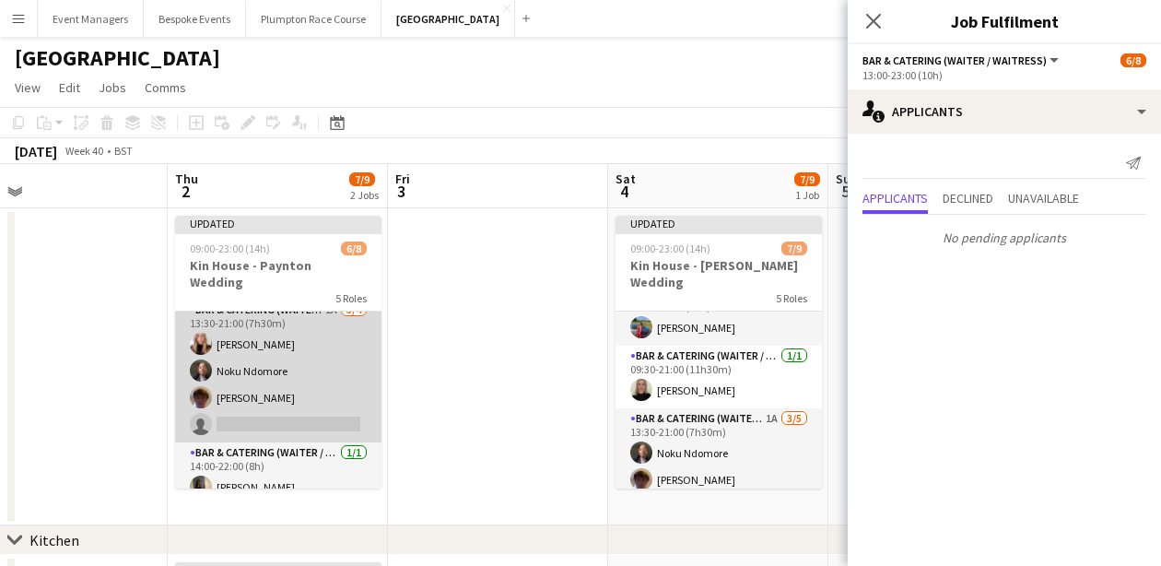
click at [268, 415] on app-card-role "Bar & Catering (Waiter / waitress) 1A [DATE] 13:30-21:00 (7h30m) [PERSON_NAME] …" at bounding box center [278, 370] width 206 height 143
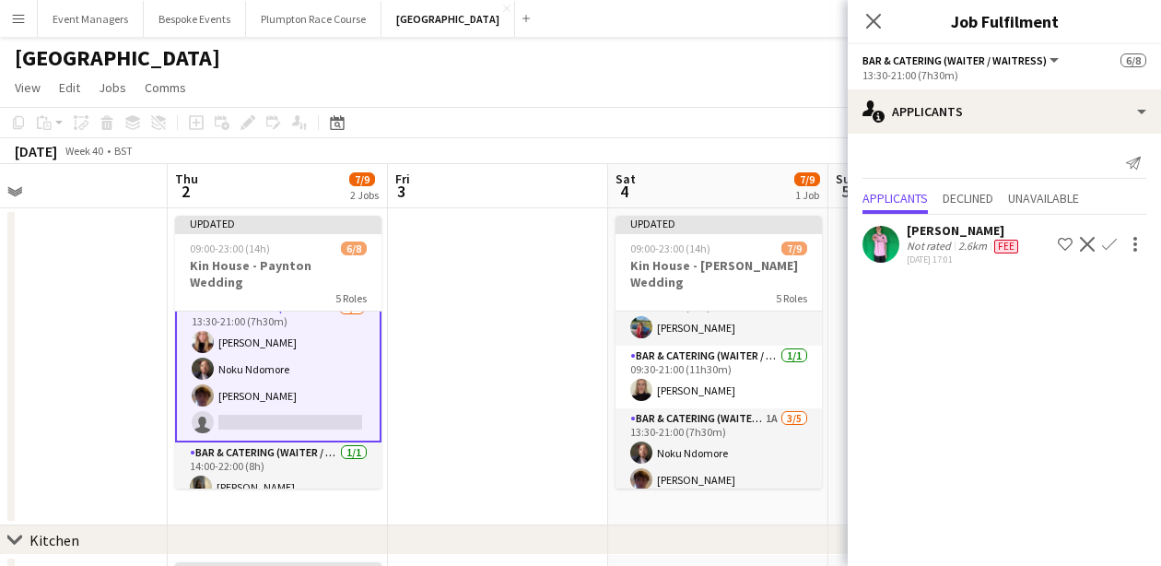
click at [1085, 238] on app-icon "Decline" at bounding box center [1087, 244] width 15 height 15
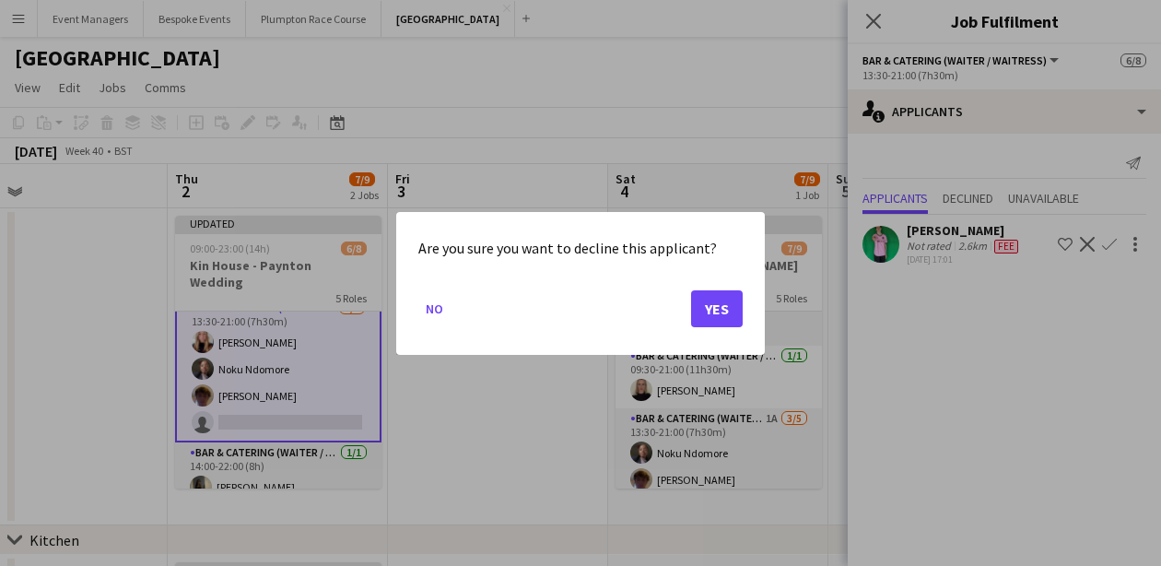
click at [719, 303] on button "Yes" at bounding box center [717, 307] width 52 height 37
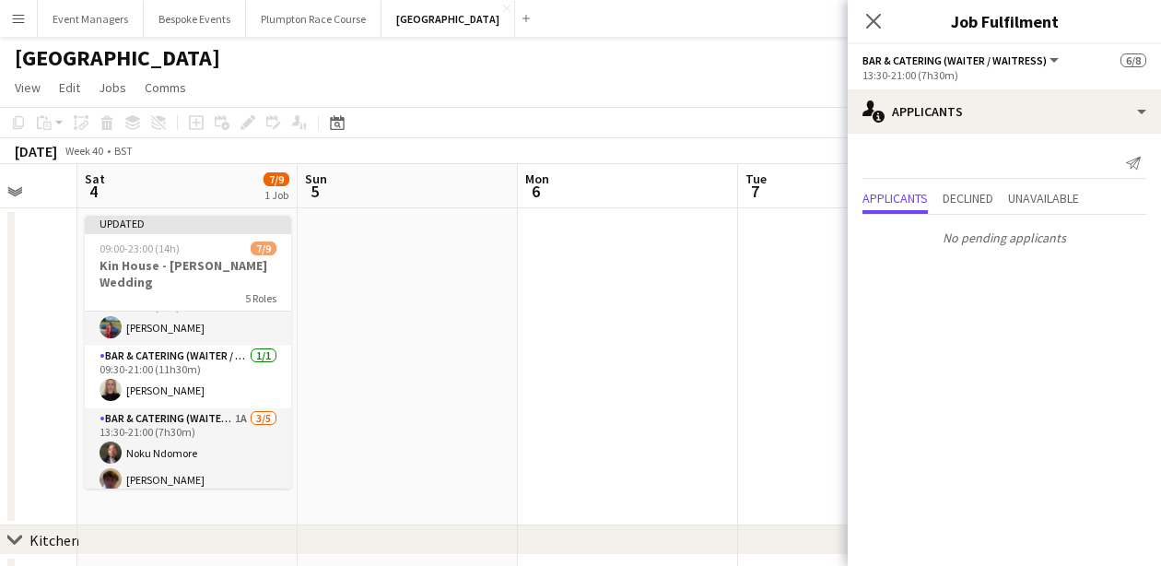
scroll to position [0, 622]
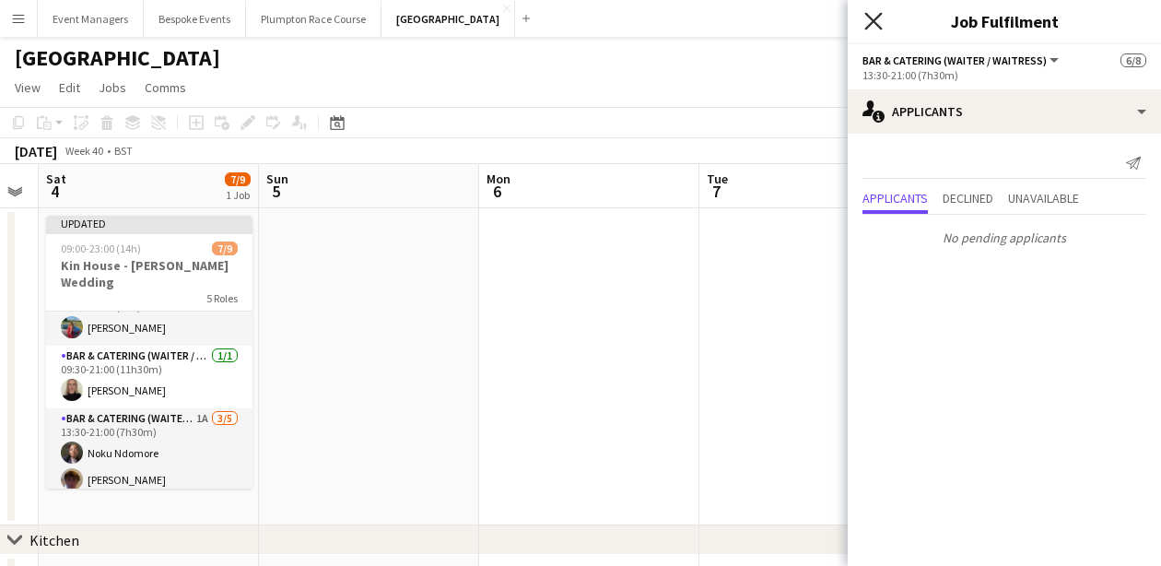
click at [873, 13] on icon "Close pop-in" at bounding box center [873, 21] width 18 height 18
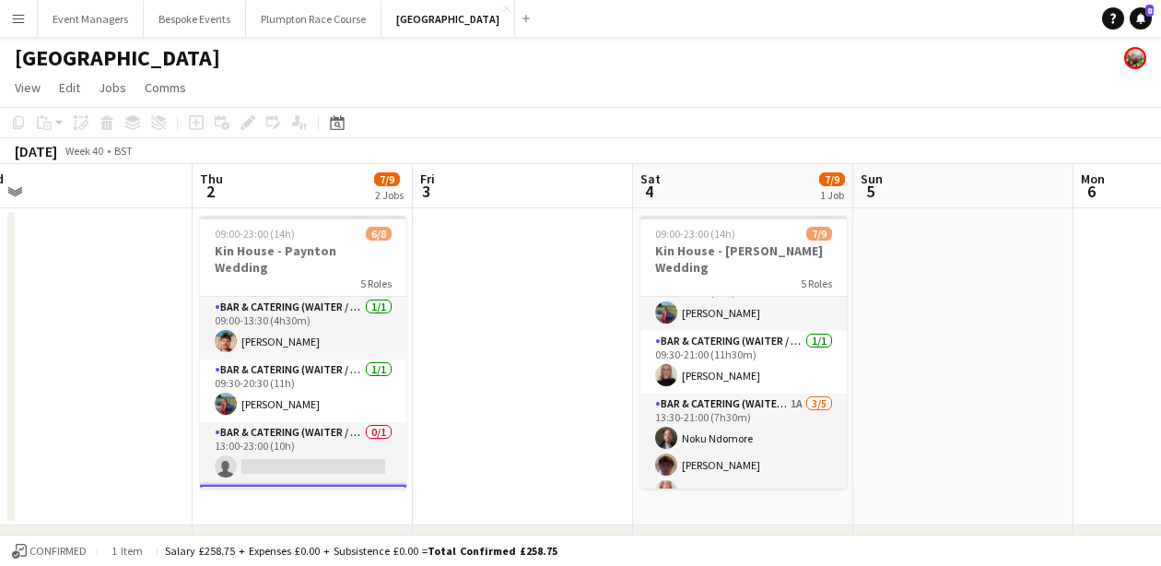
scroll to position [0, 0]
